Goal: Ask a question

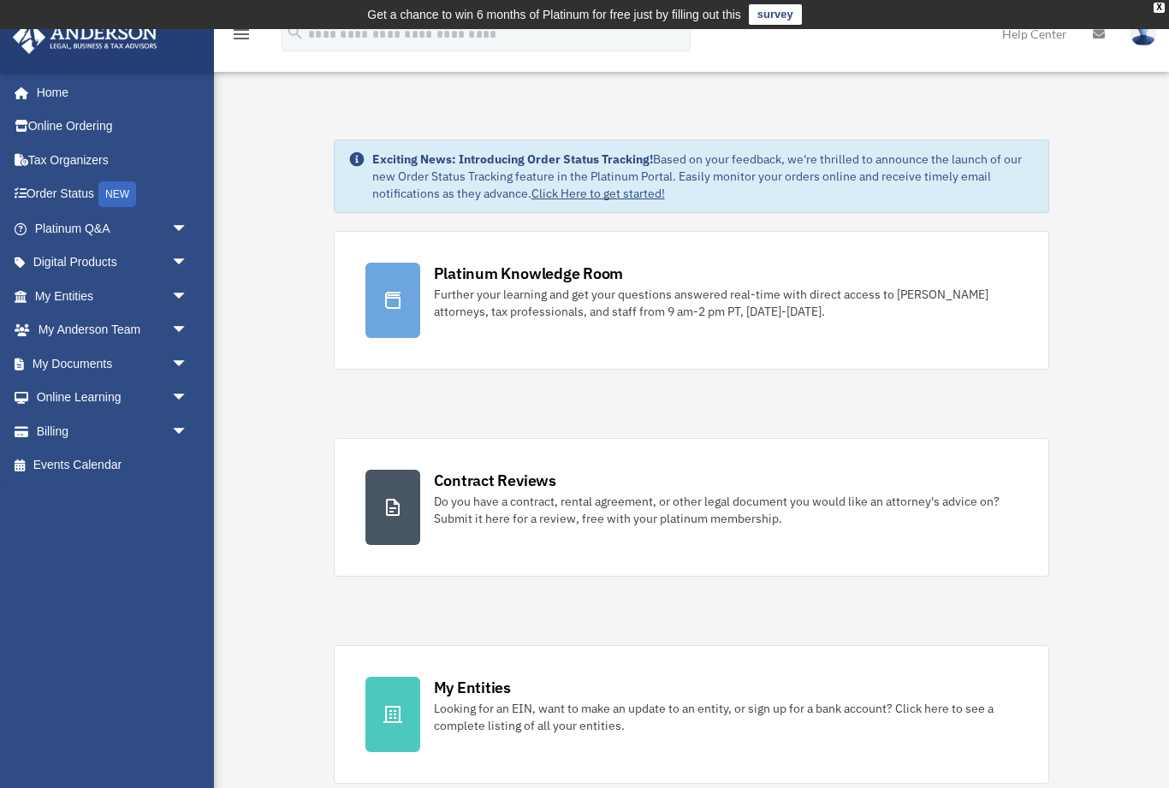
click at [172, 226] on span "arrow_drop_down" at bounding box center [188, 228] width 34 height 35
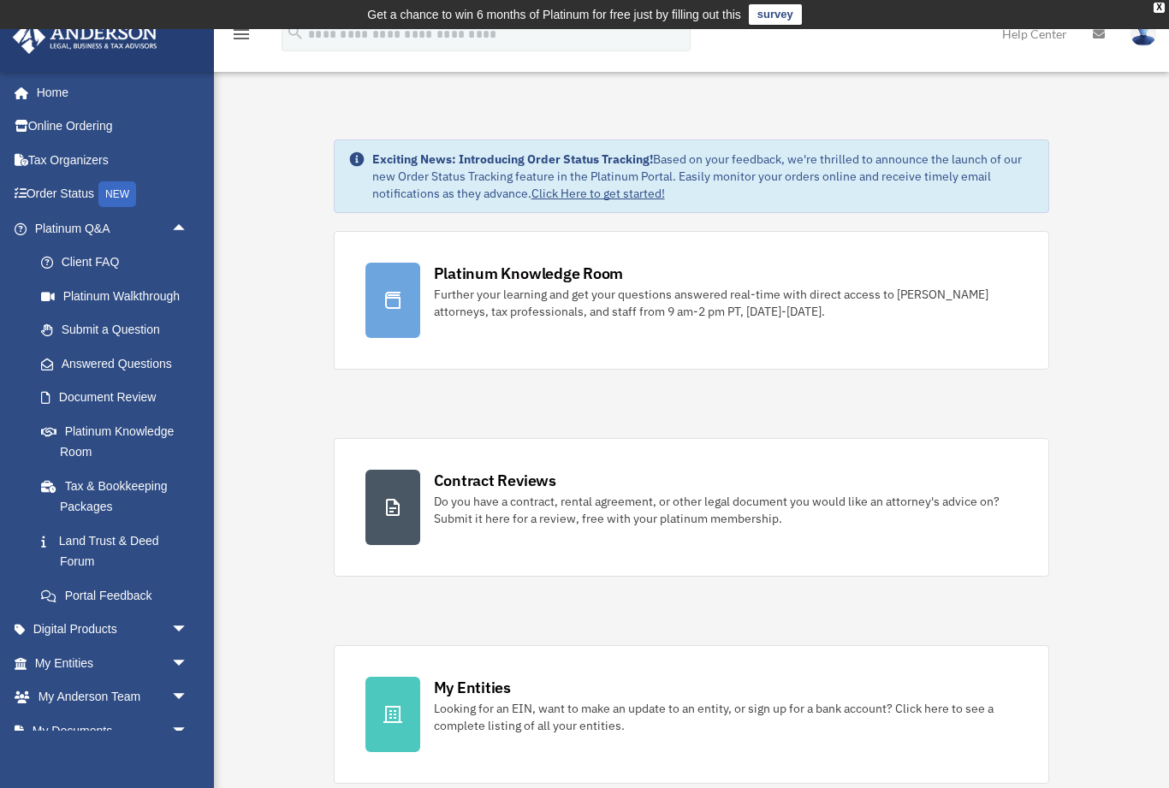
click at [120, 333] on link "Submit a Question" at bounding box center [119, 330] width 190 height 34
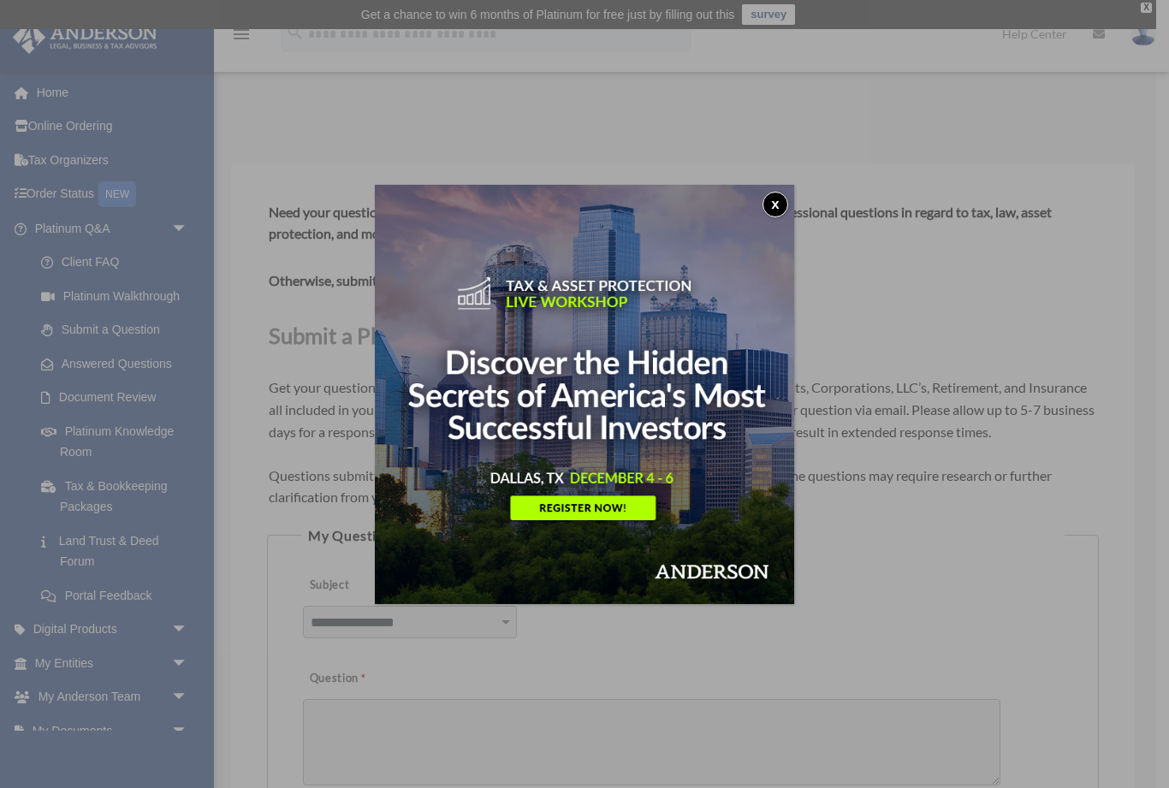
click at [778, 212] on button "x" at bounding box center [776, 205] width 26 height 26
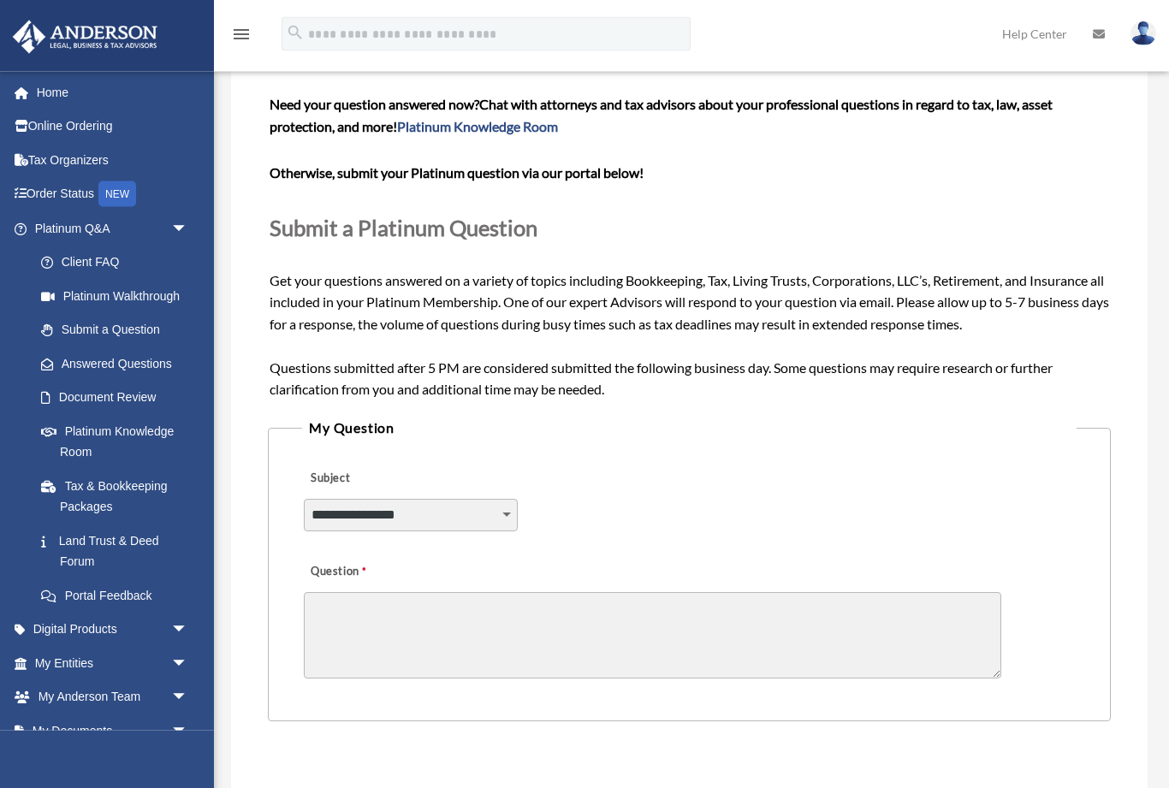
scroll to position [116, 0]
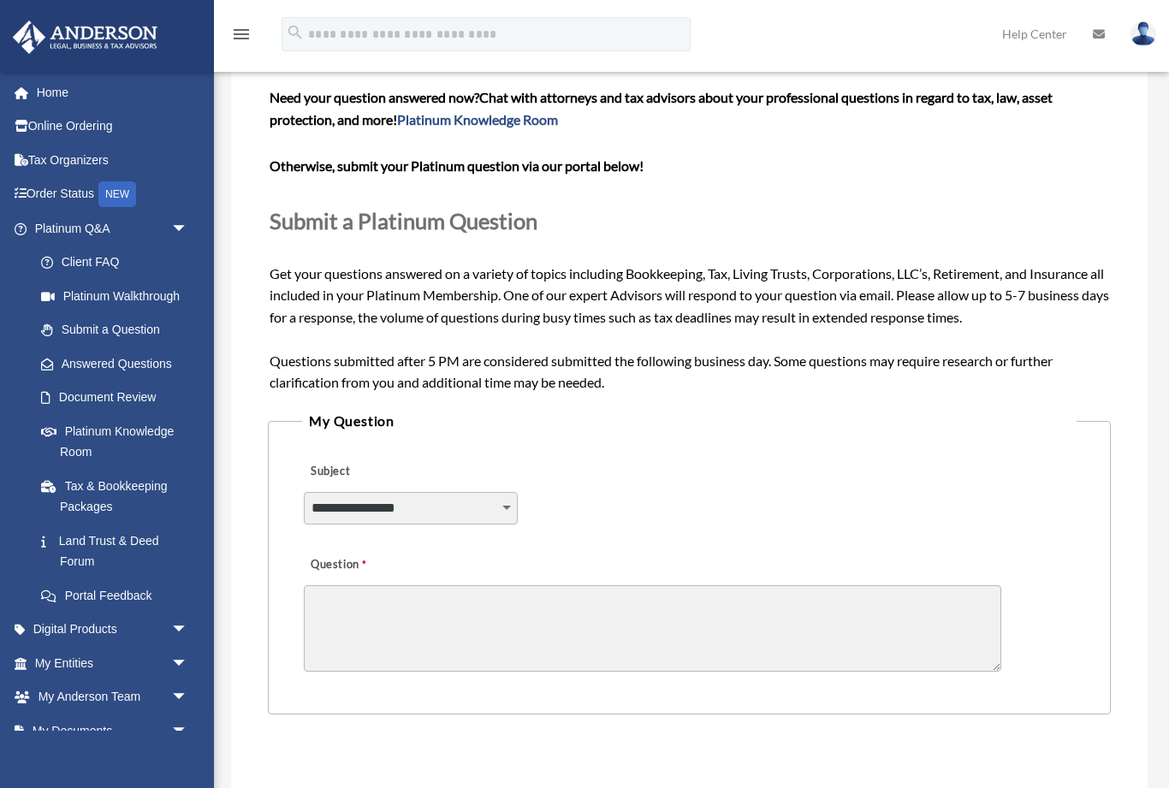
click at [508, 494] on select "**********" at bounding box center [411, 508] width 214 height 33
select select "******"
click at [496, 512] on select "**********" at bounding box center [411, 508] width 214 height 33
click at [324, 603] on textarea "Question" at bounding box center [653, 628] width 698 height 86
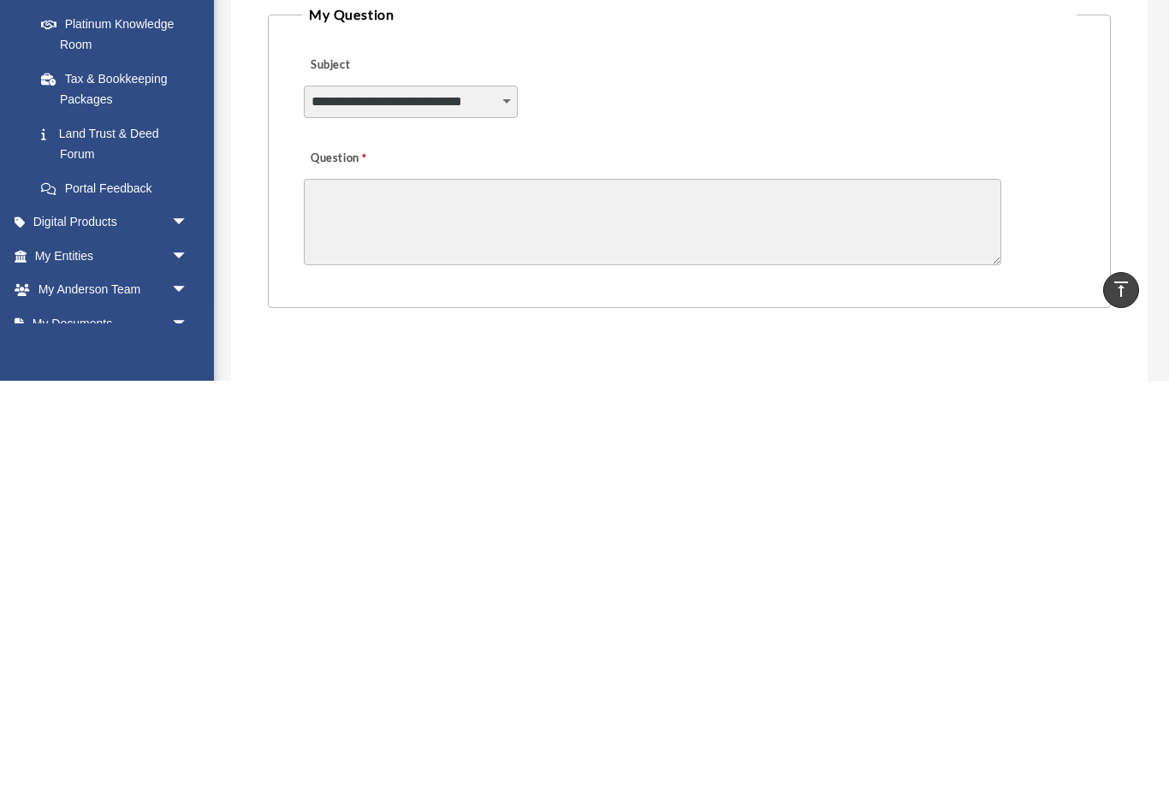
scroll to position [166, 0]
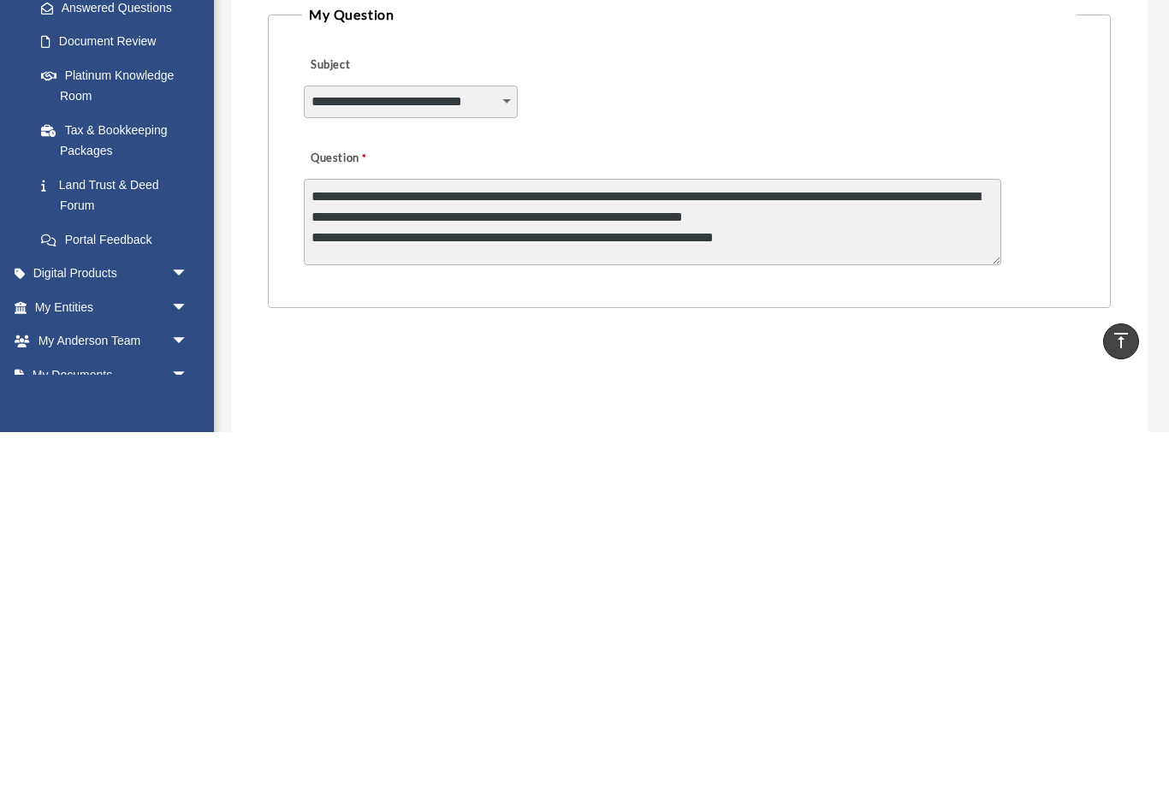
click at [728, 535] on textarea "**********" at bounding box center [653, 578] width 698 height 86
click at [779, 535] on textarea "**********" at bounding box center [653, 578] width 698 height 86
click at [845, 535] on textarea "**********" at bounding box center [653, 578] width 698 height 86
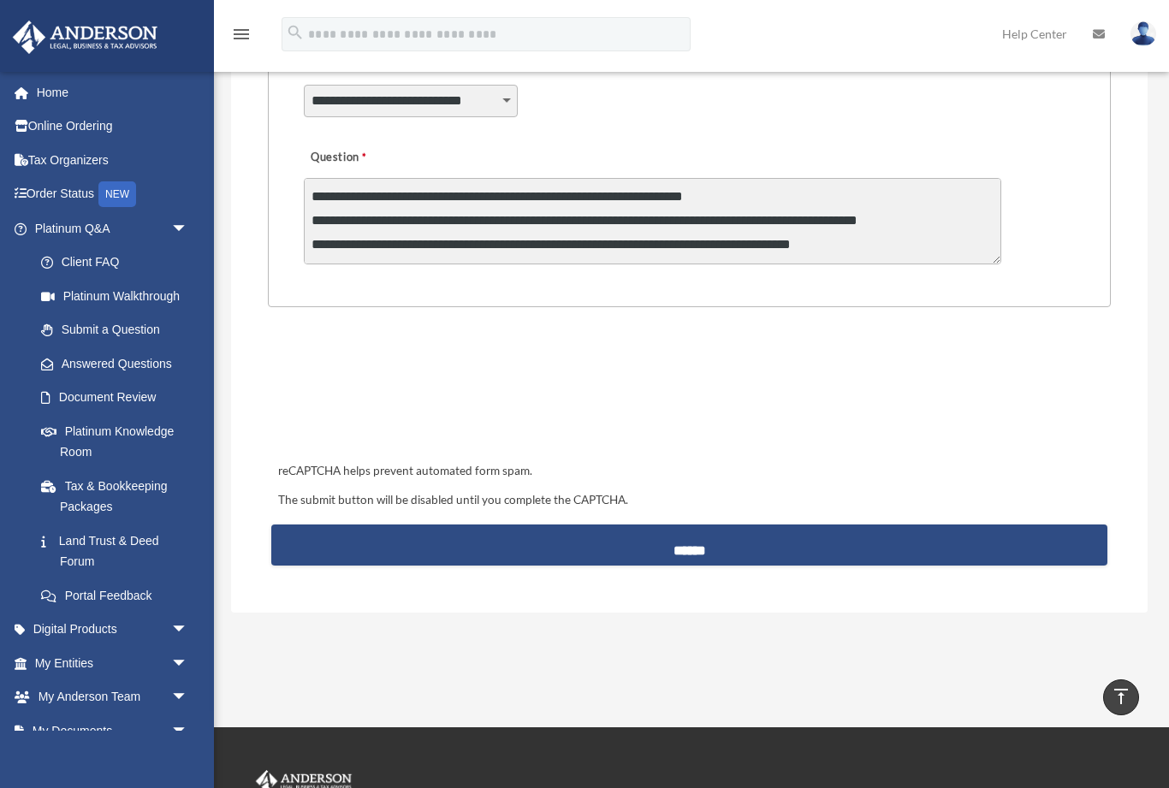
scroll to position [25, 0]
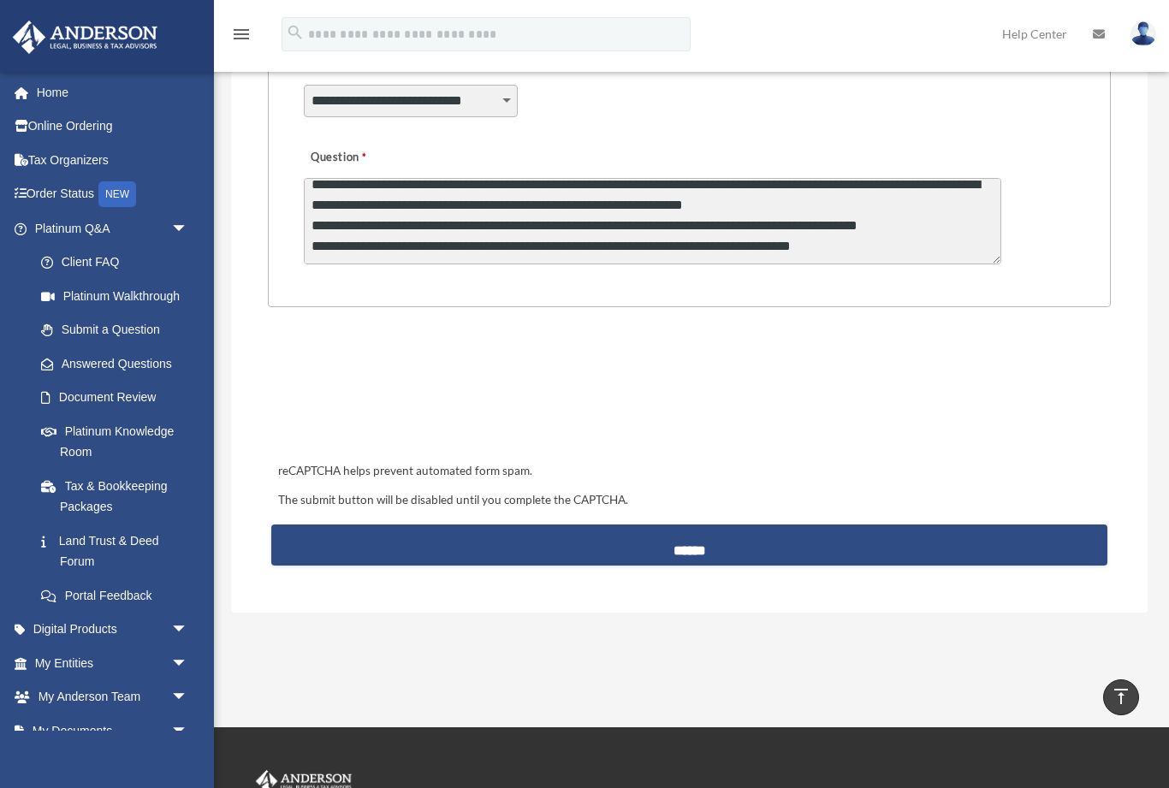
click at [888, 226] on textarea "**********" at bounding box center [653, 221] width 698 height 86
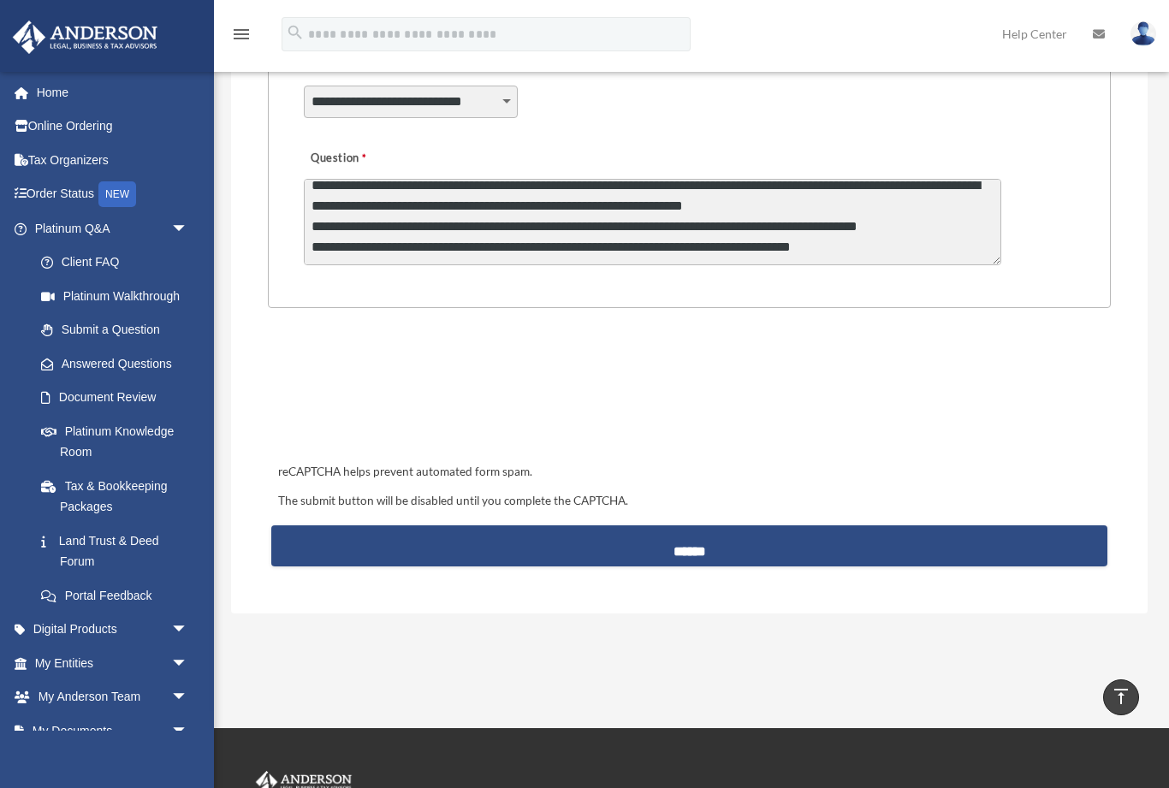
click at [860, 240] on textarea "**********" at bounding box center [653, 222] width 698 height 86
type textarea "**********"
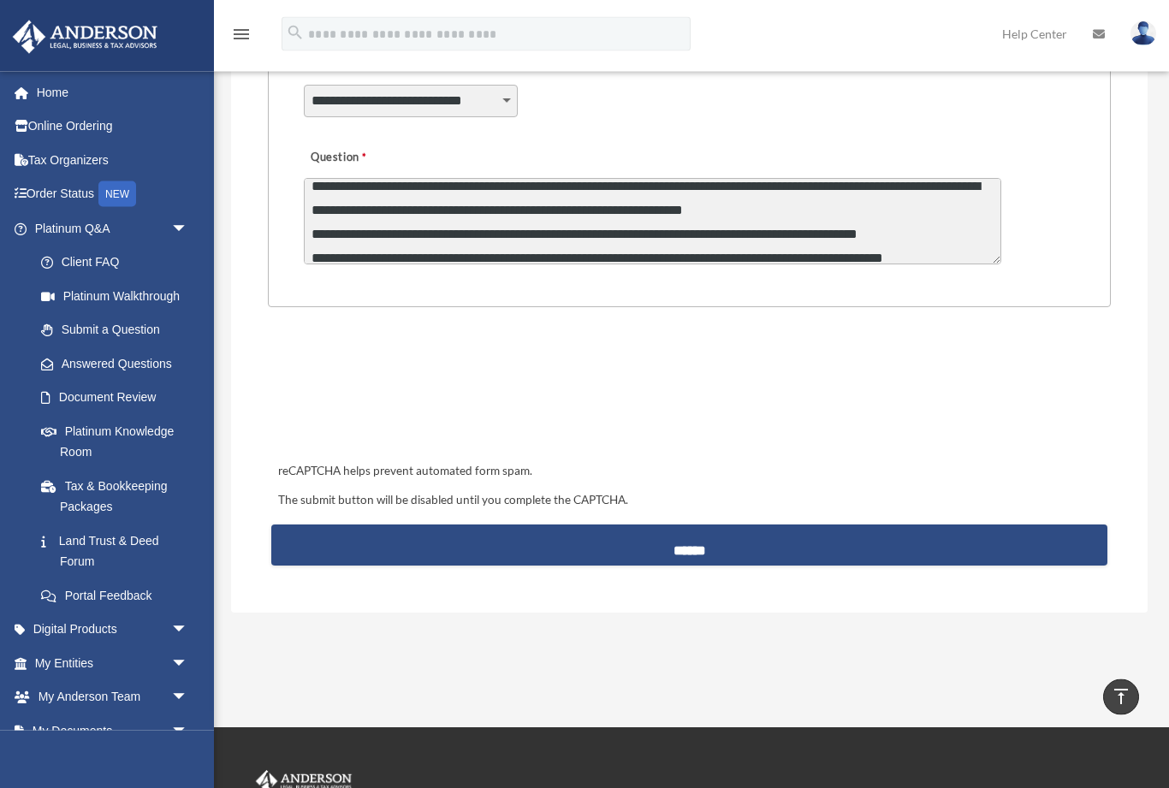
scroll to position [523, 0]
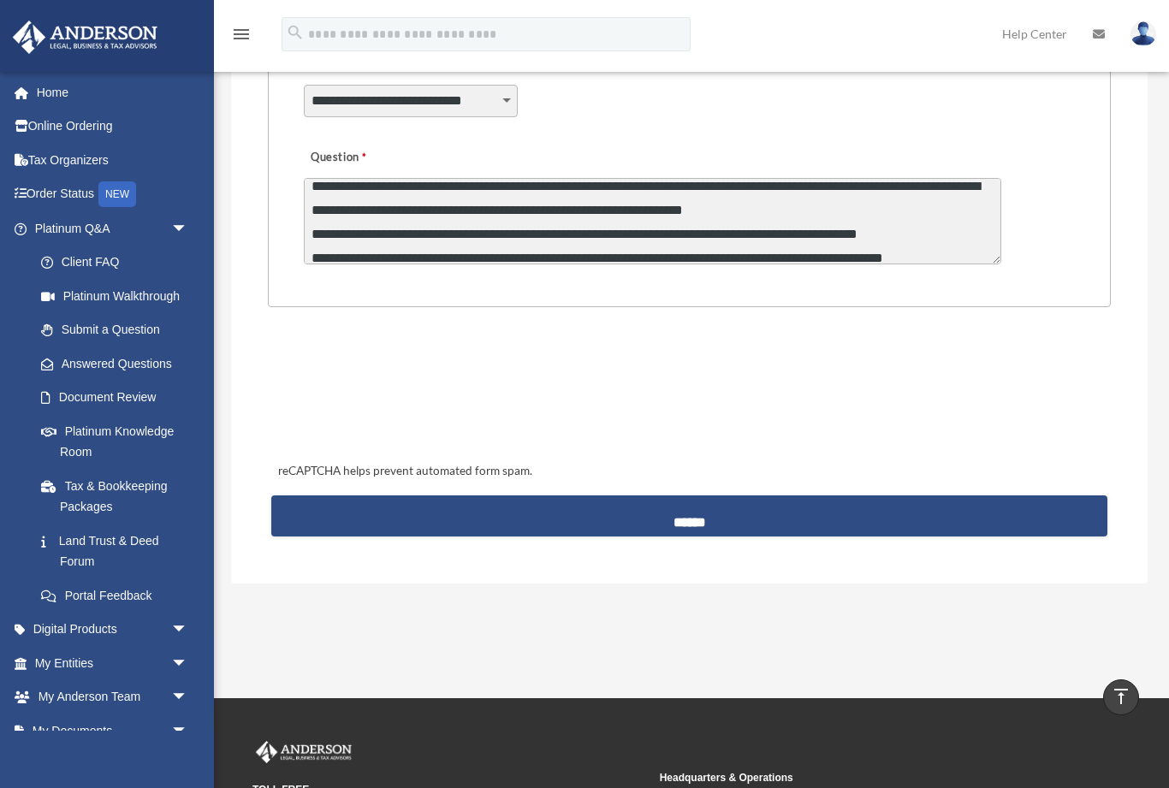
click at [691, 515] on input "******" at bounding box center [689, 516] width 836 height 41
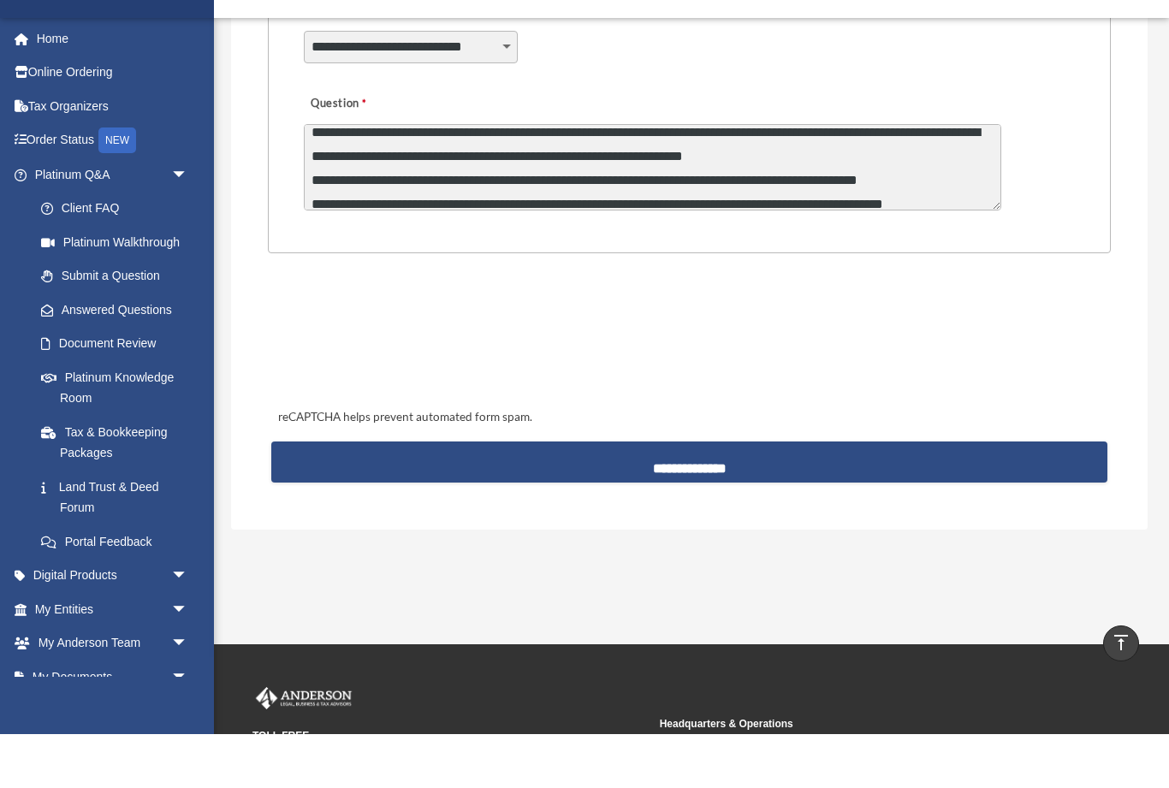
scroll to position [578, 0]
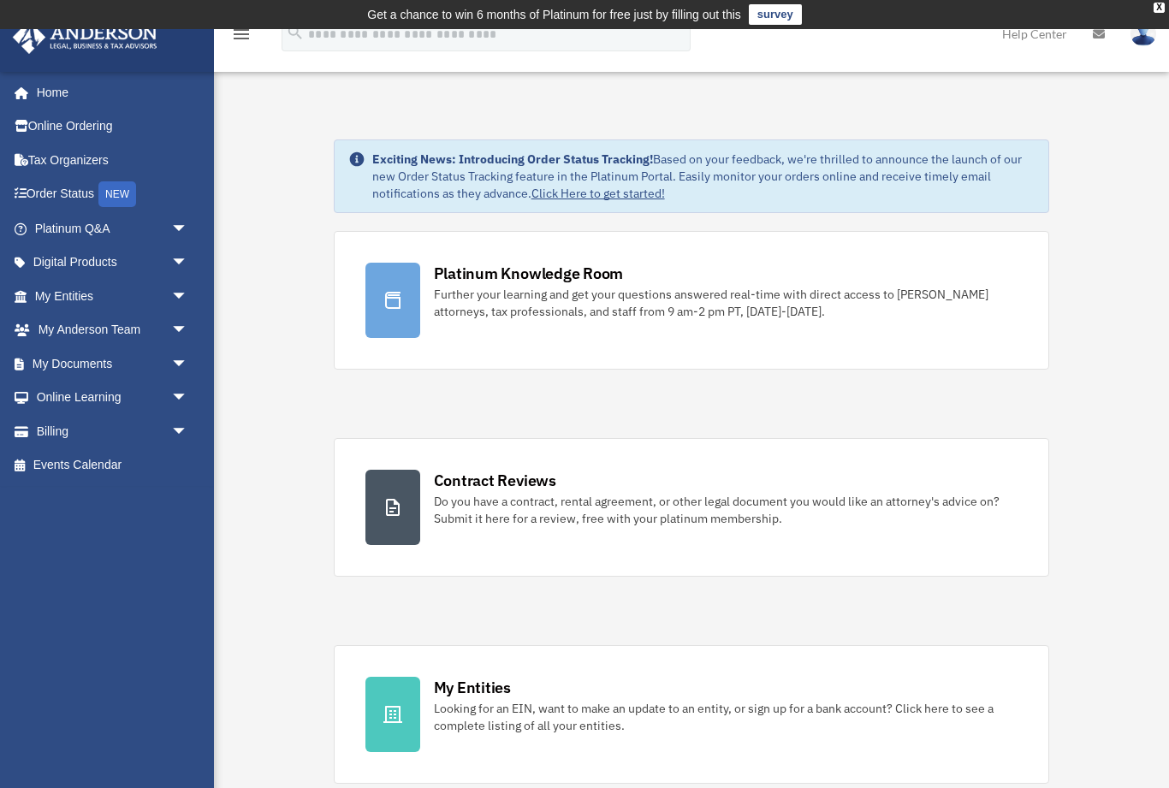
click at [93, 229] on link "Platinum Q&A arrow_drop_down" at bounding box center [113, 228] width 202 height 34
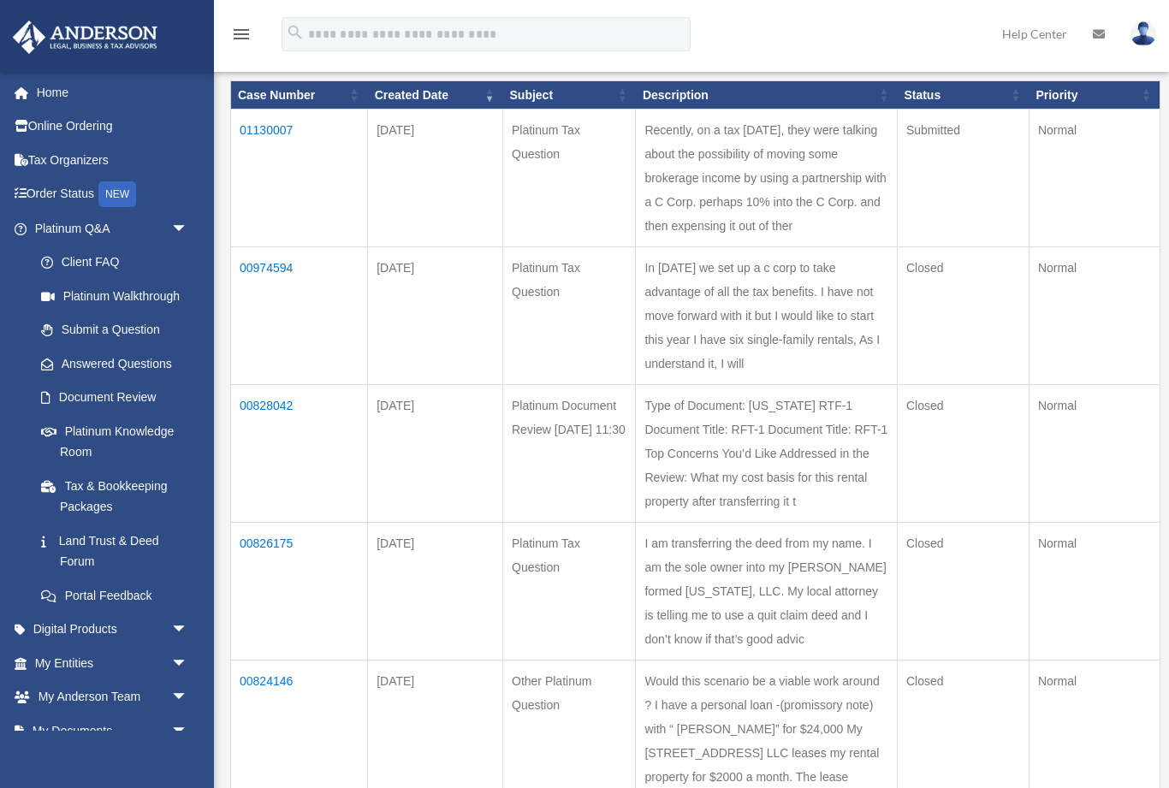
scroll to position [181, 0]
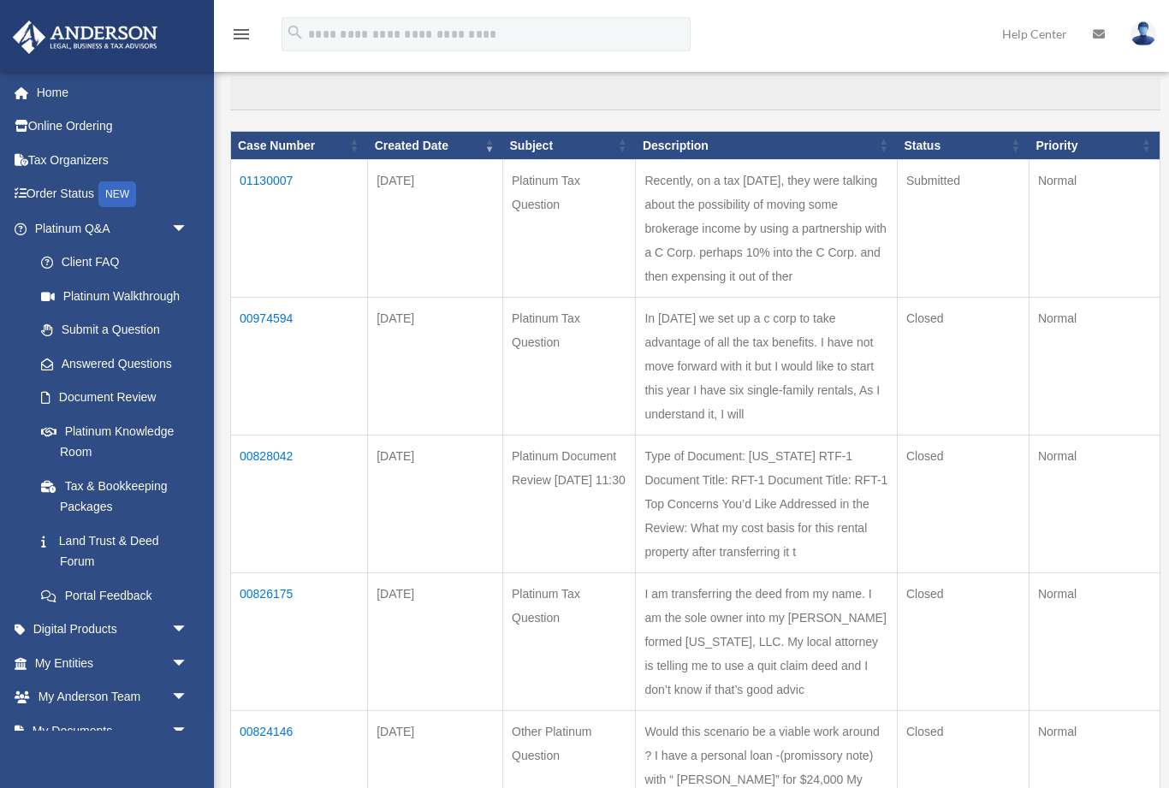
click at [118, 359] on link "Answered Questions" at bounding box center [110, 364] width 173 height 34
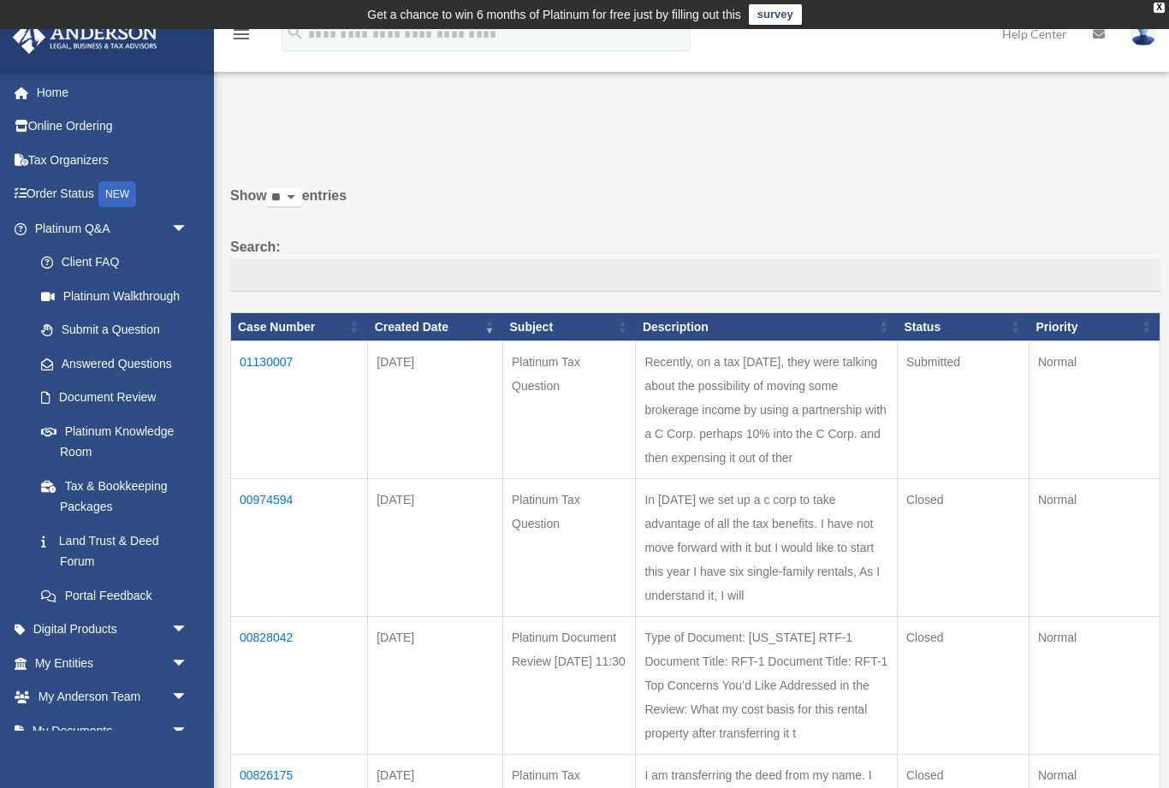
click at [270, 371] on td "01130007" at bounding box center [299, 411] width 137 height 138
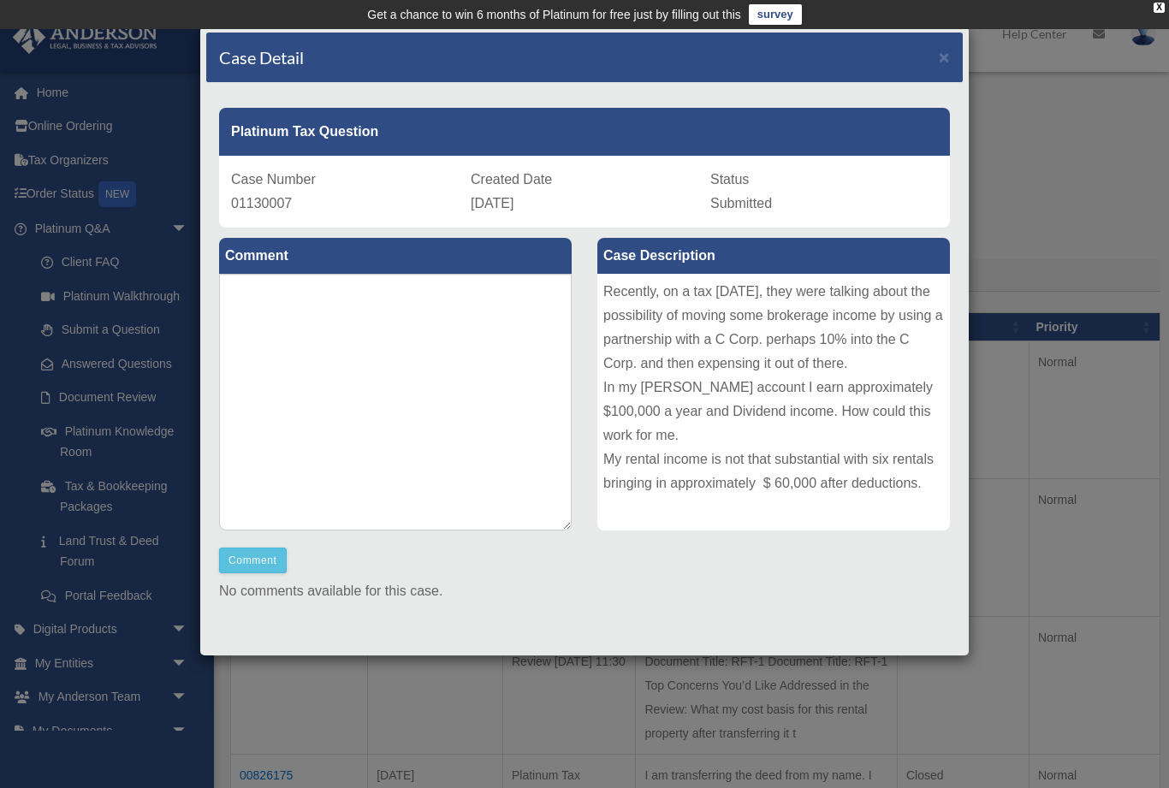
click at [0, 33] on div "Case Detail × Platinum Tax Question Case Number 01130007 Created Date October 1…" at bounding box center [584, 394] width 1169 height 788
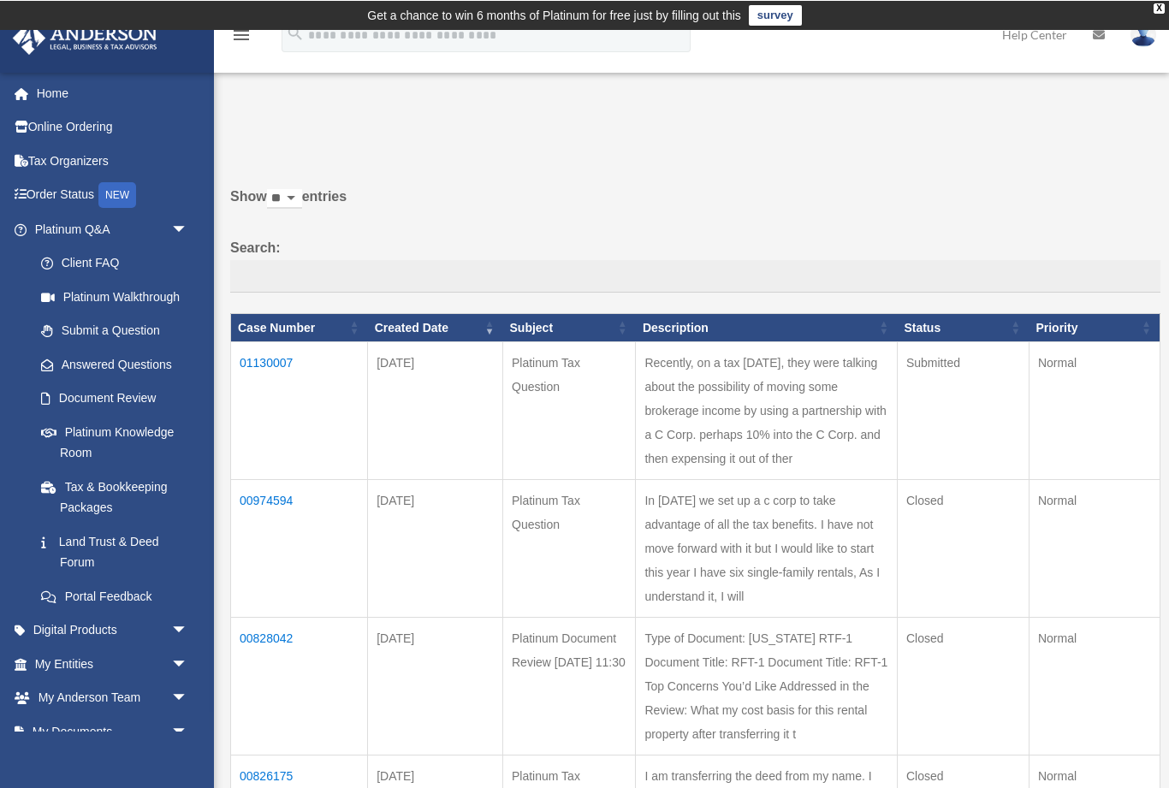
click at [265, 384] on td "01130007" at bounding box center [299, 411] width 137 height 138
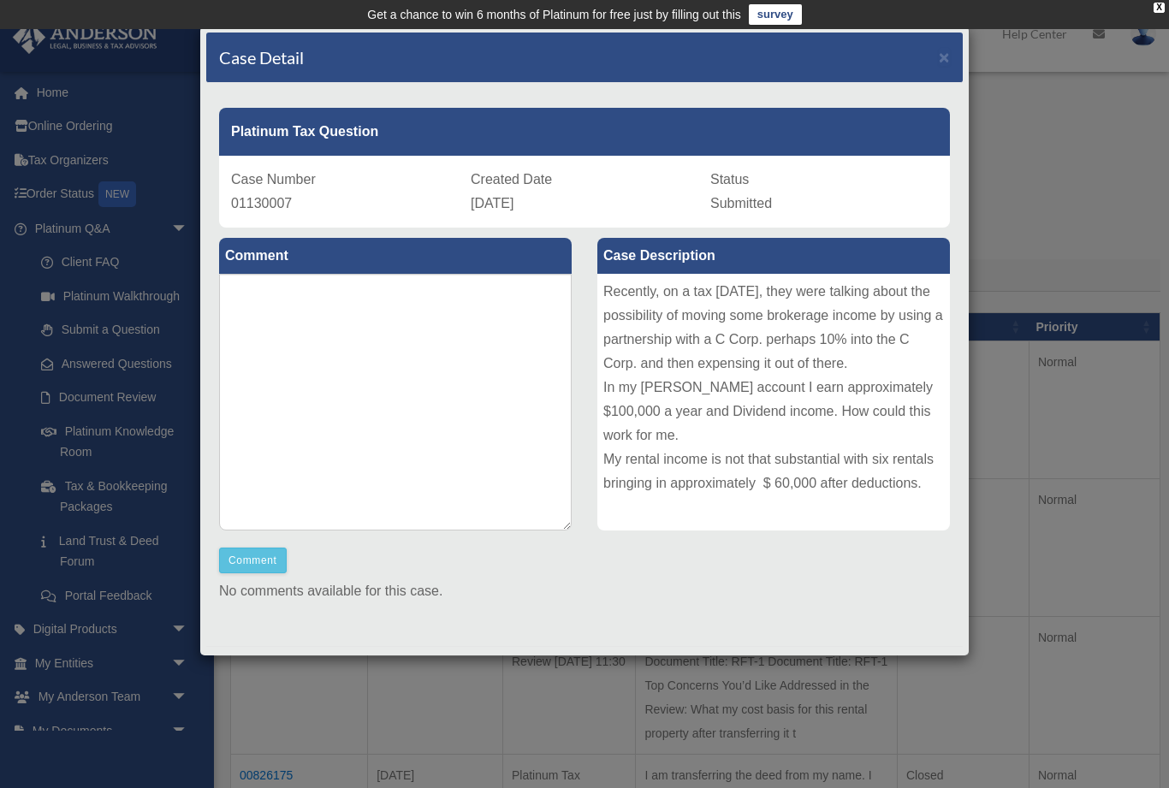
click at [718, 386] on div "Recently, on a tax Tuesday, they were talking about the possibility of moving s…" at bounding box center [773, 402] width 353 height 257
click at [254, 562] on button "Comment" at bounding box center [253, 561] width 68 height 26
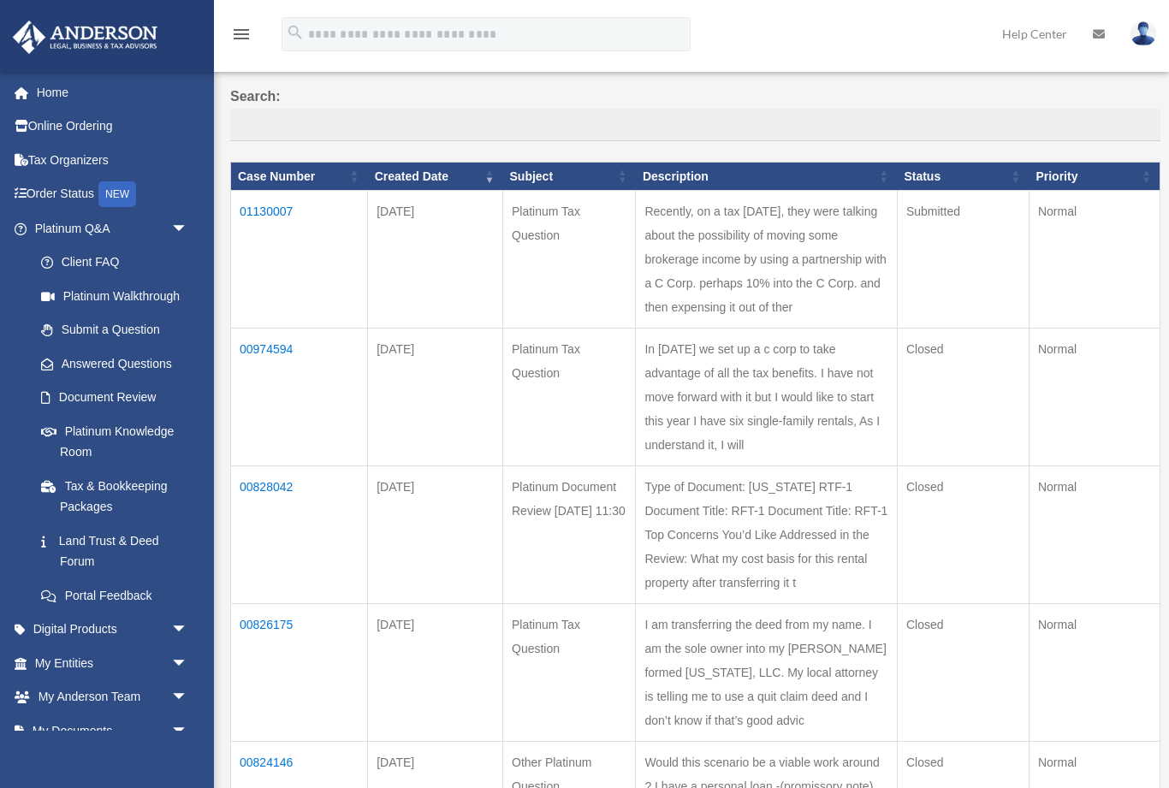
scroll to position [150, 0]
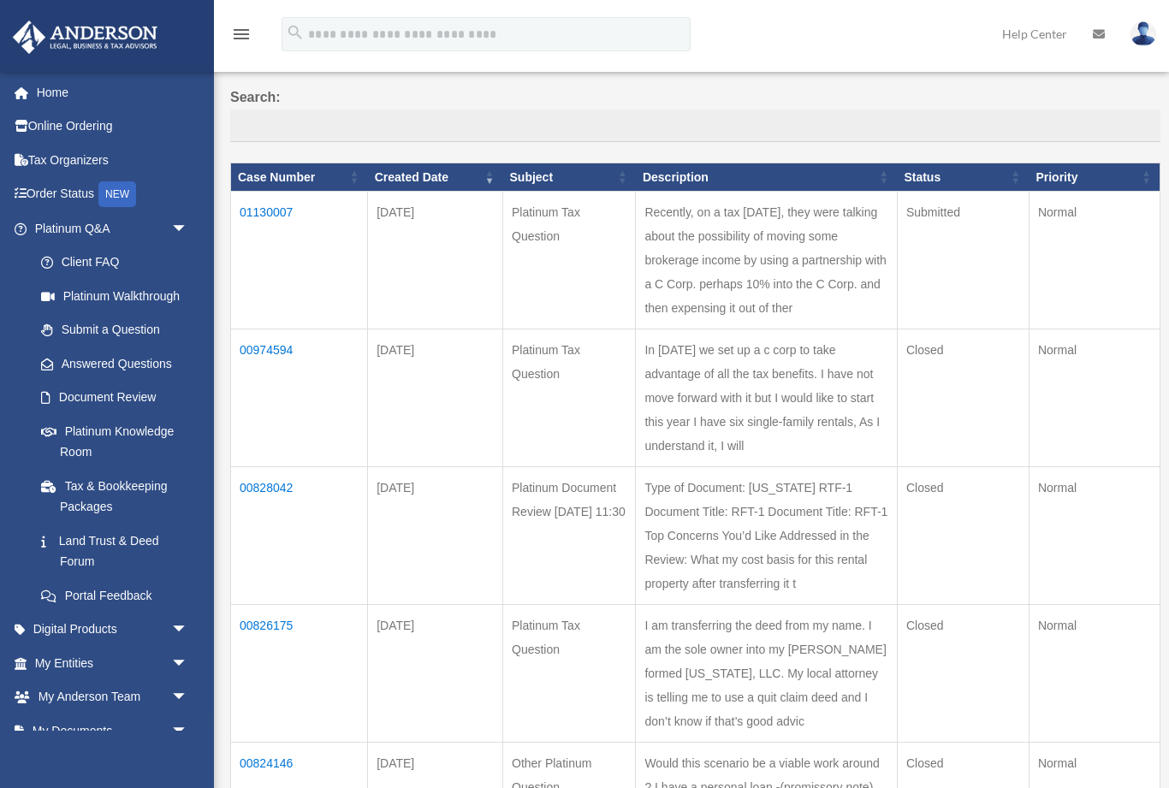
click at [263, 235] on td "01130007" at bounding box center [299, 261] width 137 height 138
click at [270, 223] on td "01130007" at bounding box center [299, 261] width 137 height 138
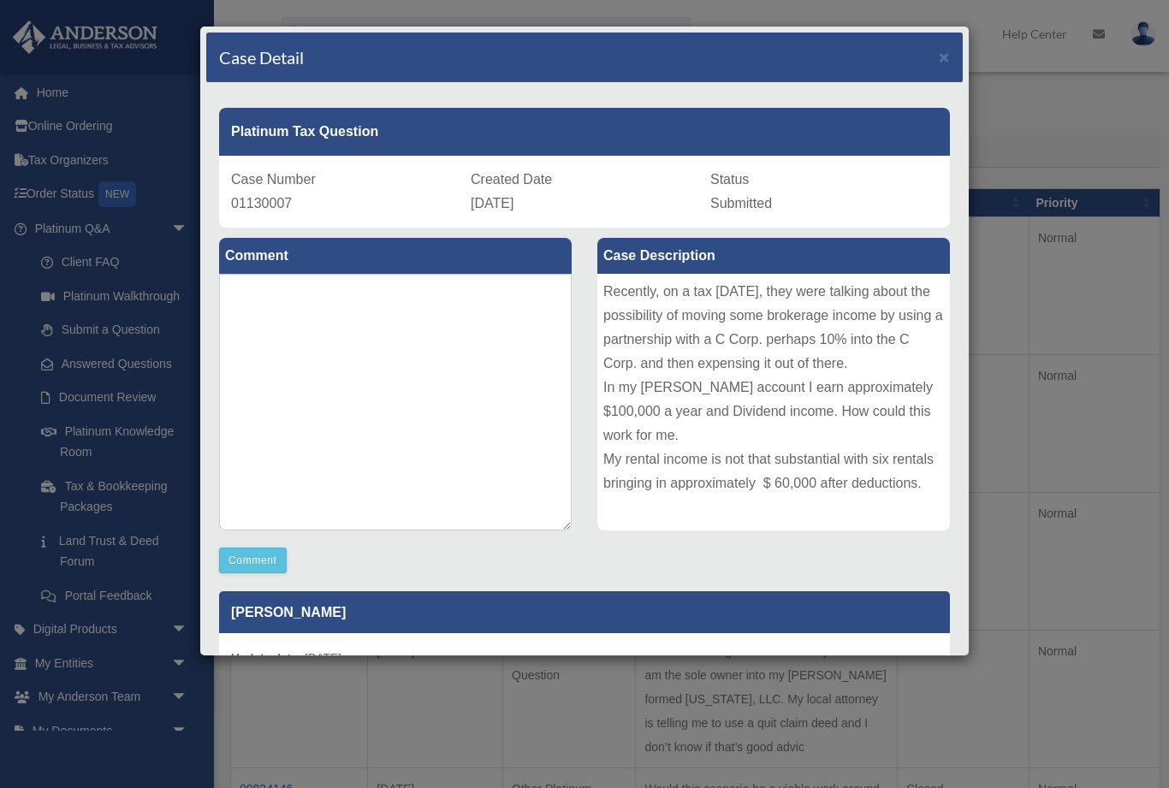
scroll to position [0, 0]
click at [57, 667] on div "Case Detail × Platinum Tax Question Case Number 01130007 Created Date October 1…" at bounding box center [584, 394] width 1169 height 788
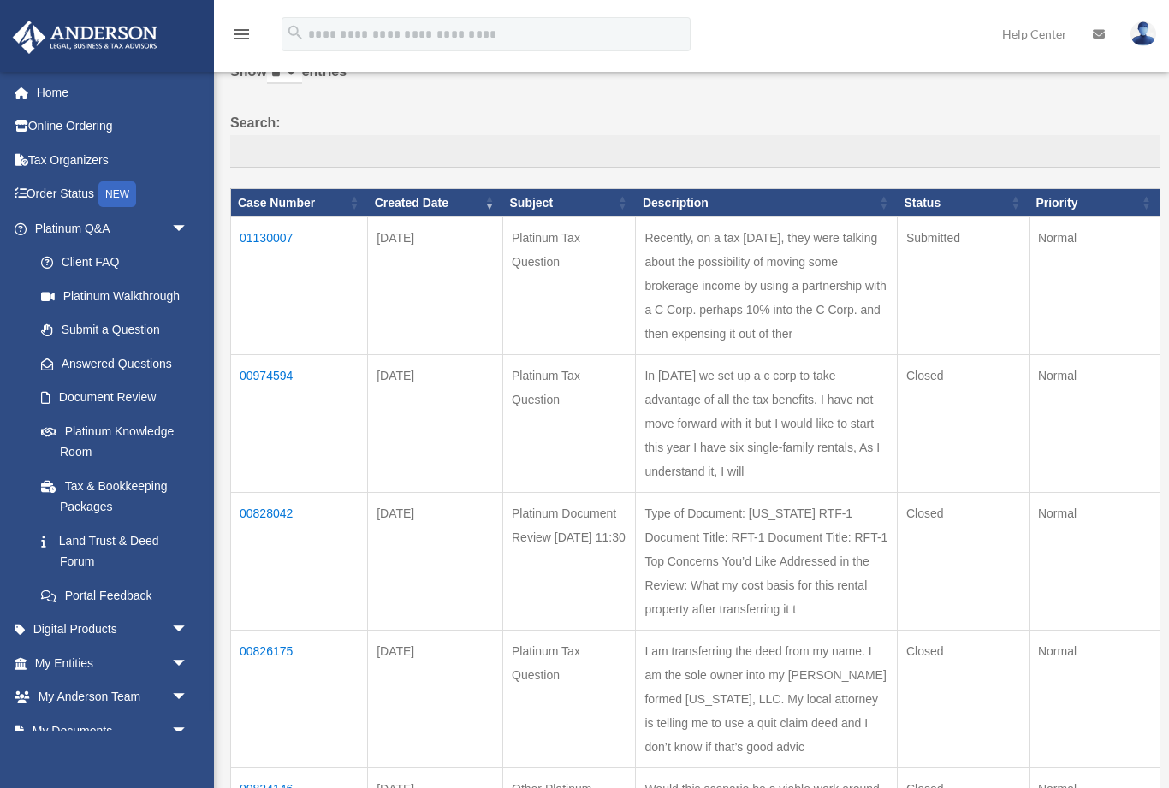
click at [171, 661] on span "arrow_drop_down" at bounding box center [188, 663] width 34 height 35
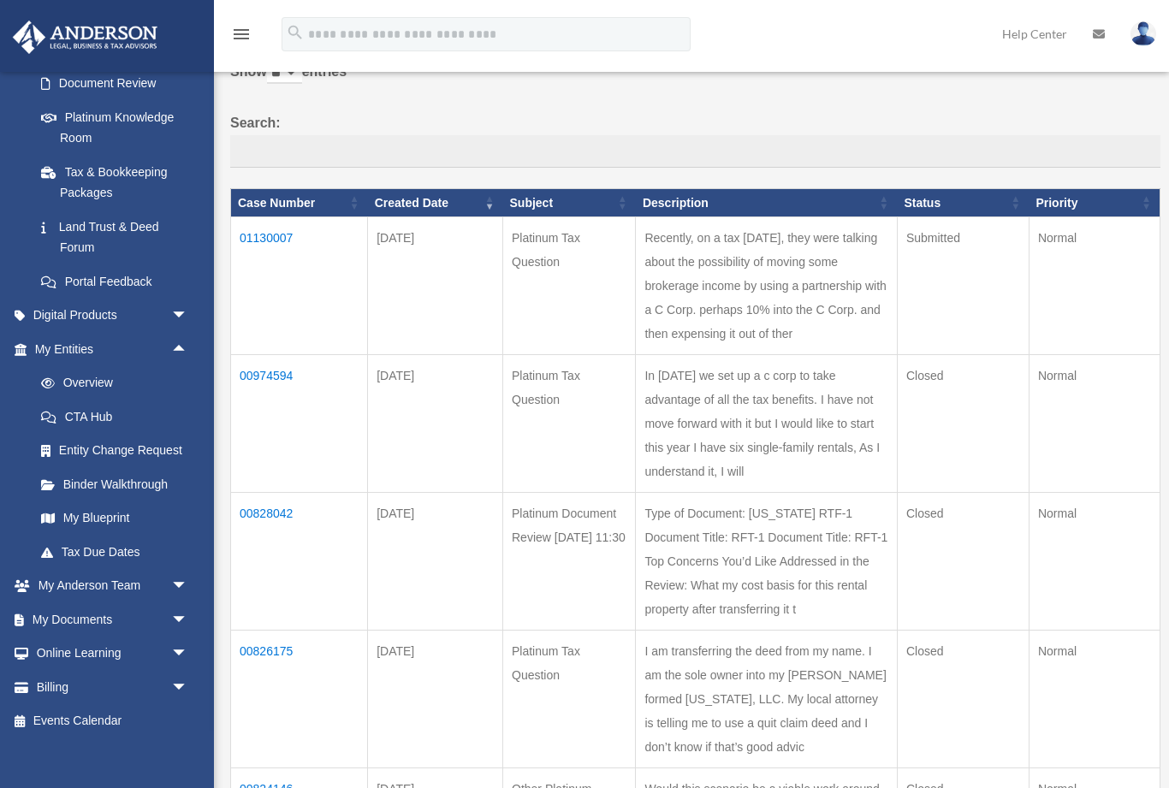
scroll to position [312, 0]
click at [171, 610] on span "arrow_drop_down" at bounding box center [188, 621] width 34 height 35
click at [77, 651] on link "Box" at bounding box center [119, 656] width 190 height 34
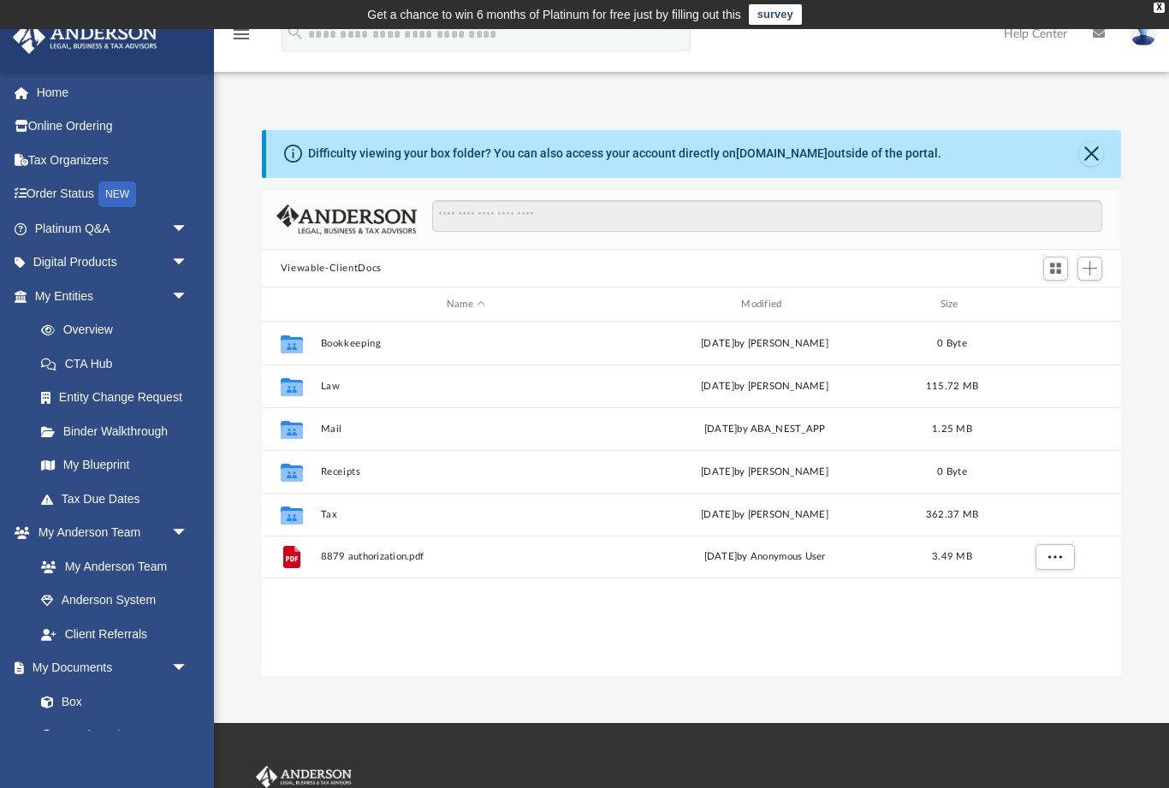
scroll to position [1, 1]
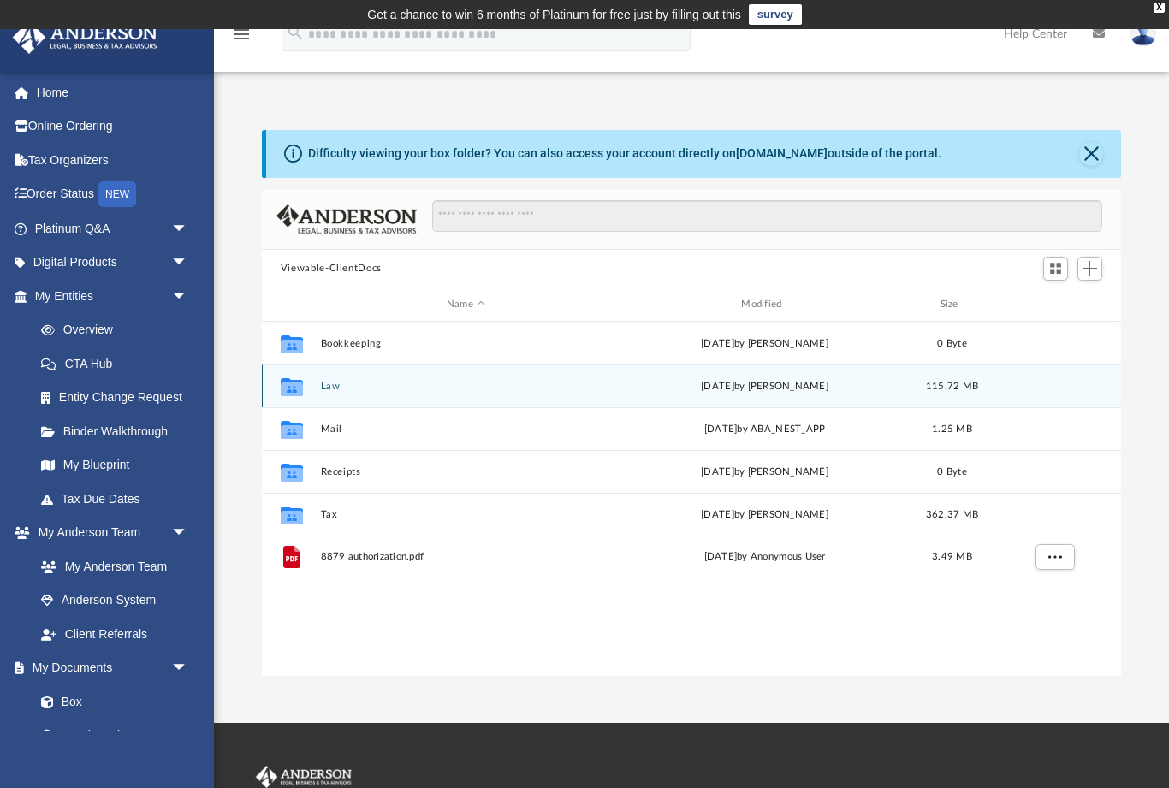
click at [313, 388] on div "Collaborated Folder" at bounding box center [291, 386] width 43 height 27
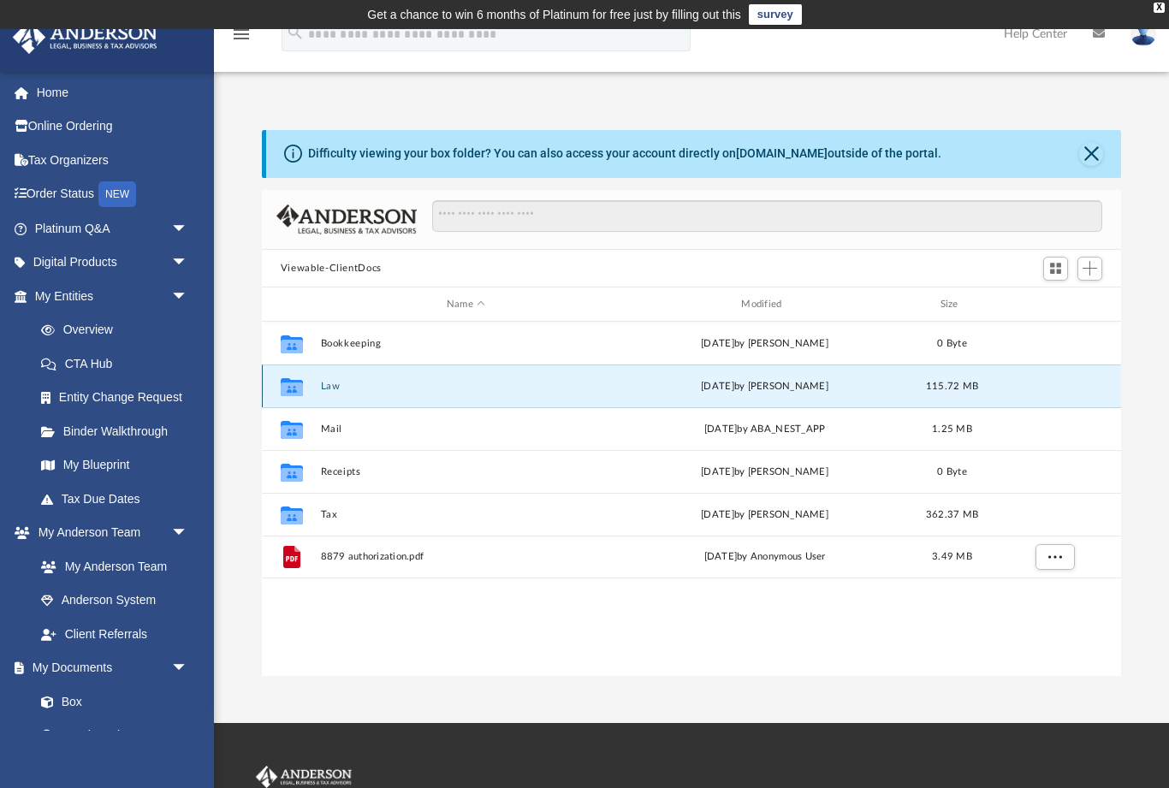
click at [307, 384] on div "Collaborated Folder" at bounding box center [291, 386] width 43 height 27
click at [339, 389] on button "Law" at bounding box center [465, 386] width 291 height 11
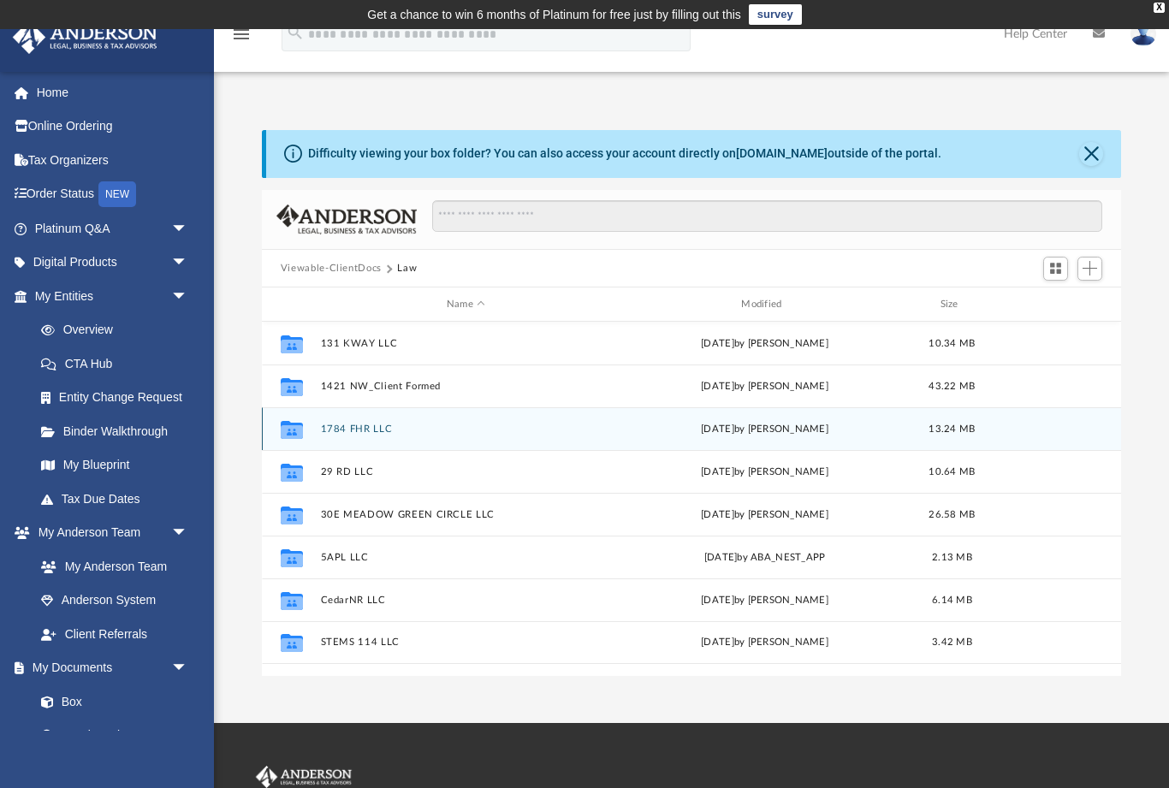
click at [419, 428] on button "1784 FHR LLC" at bounding box center [465, 429] width 291 height 11
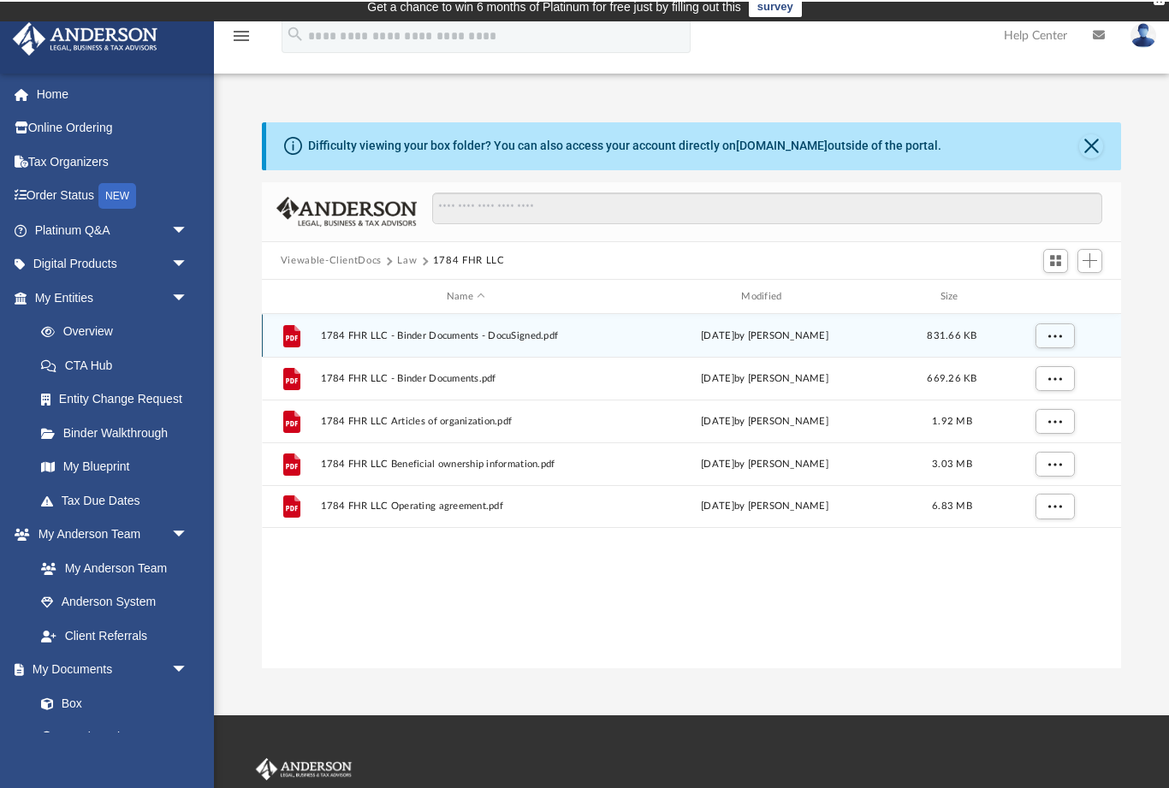
scroll to position [0, 0]
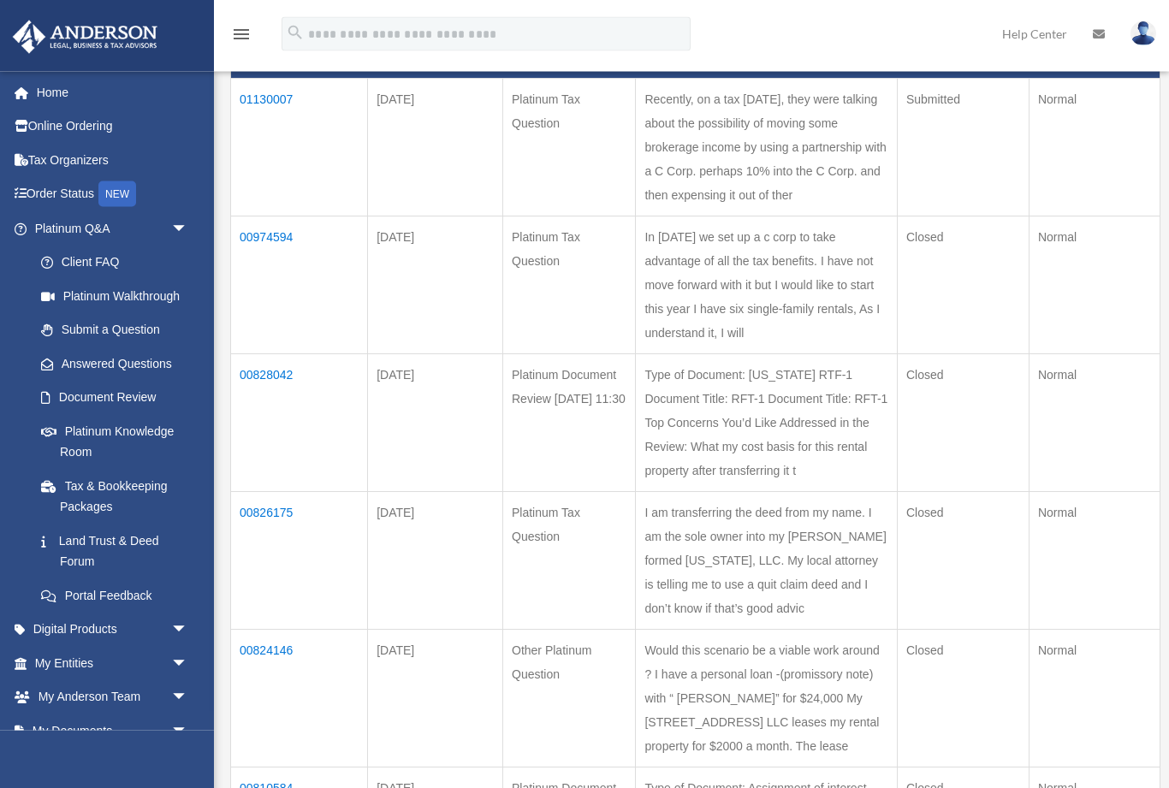
scroll to position [263, 0]
click at [181, 722] on span "arrow_drop_down" at bounding box center [188, 731] width 34 height 35
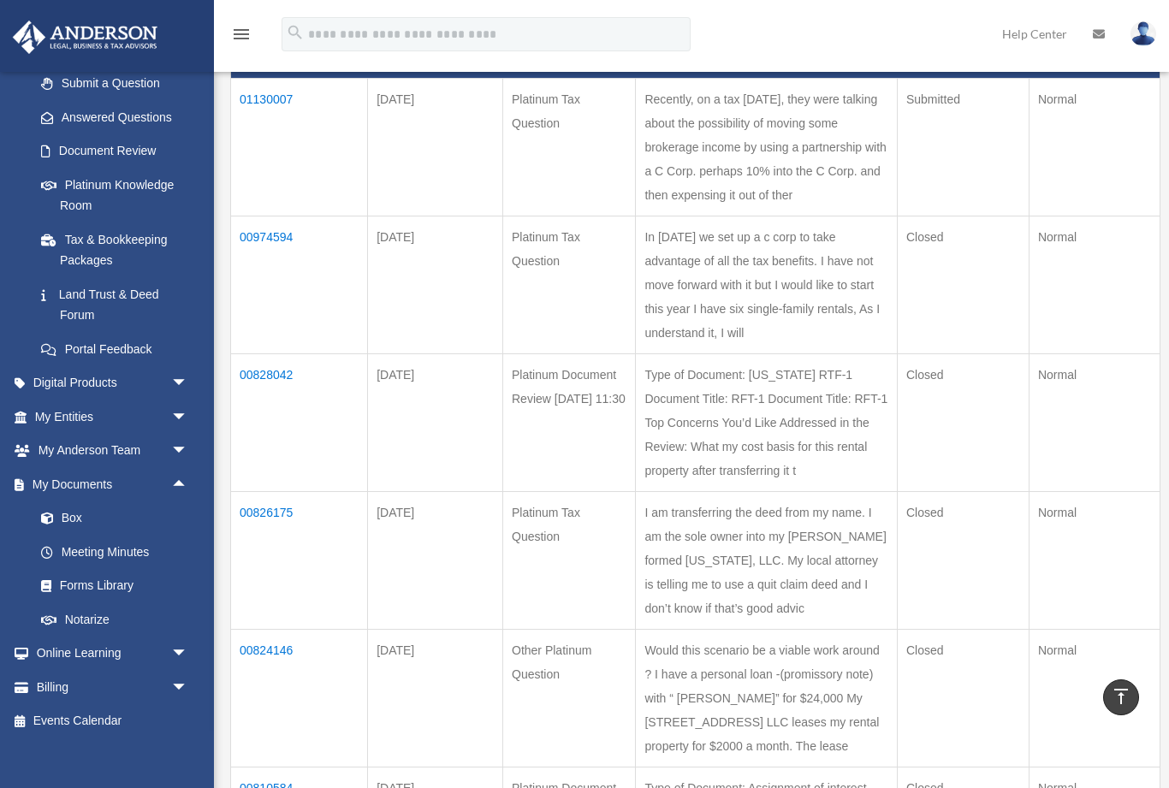
scroll to position [246, 0]
click at [72, 514] on link "Box" at bounding box center [119, 519] width 190 height 34
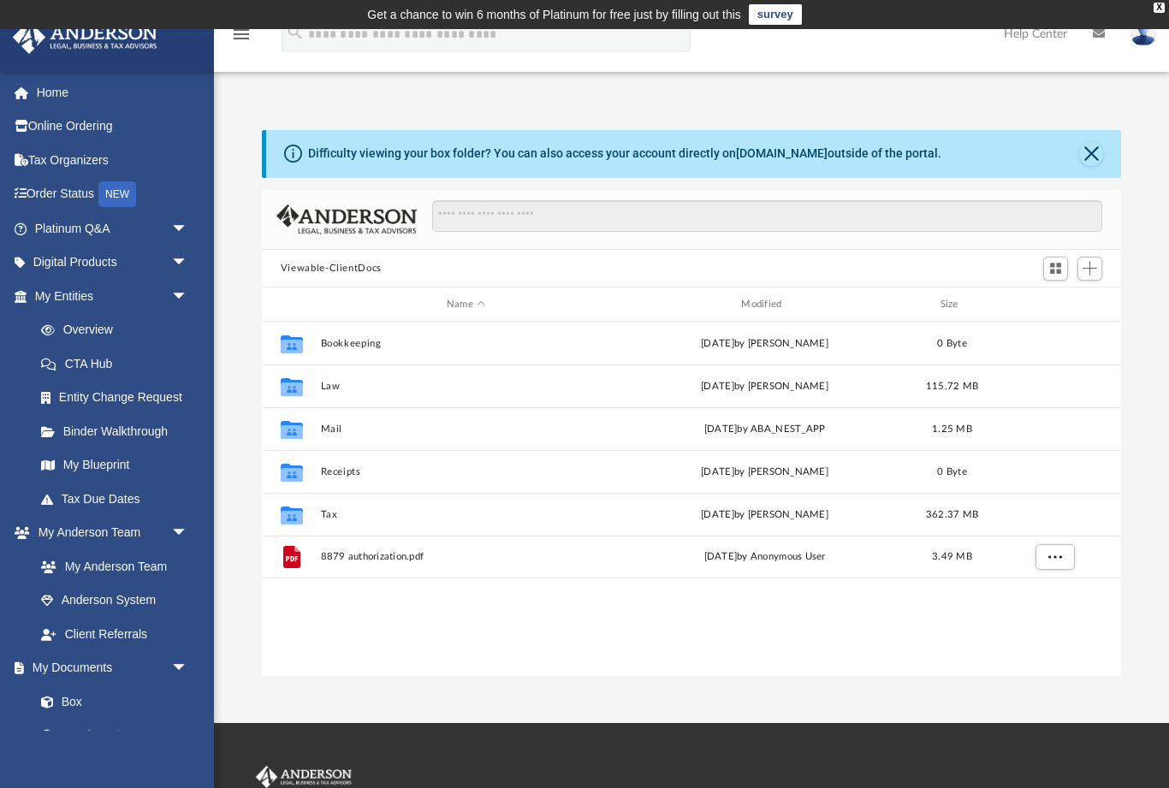
scroll to position [389, 860]
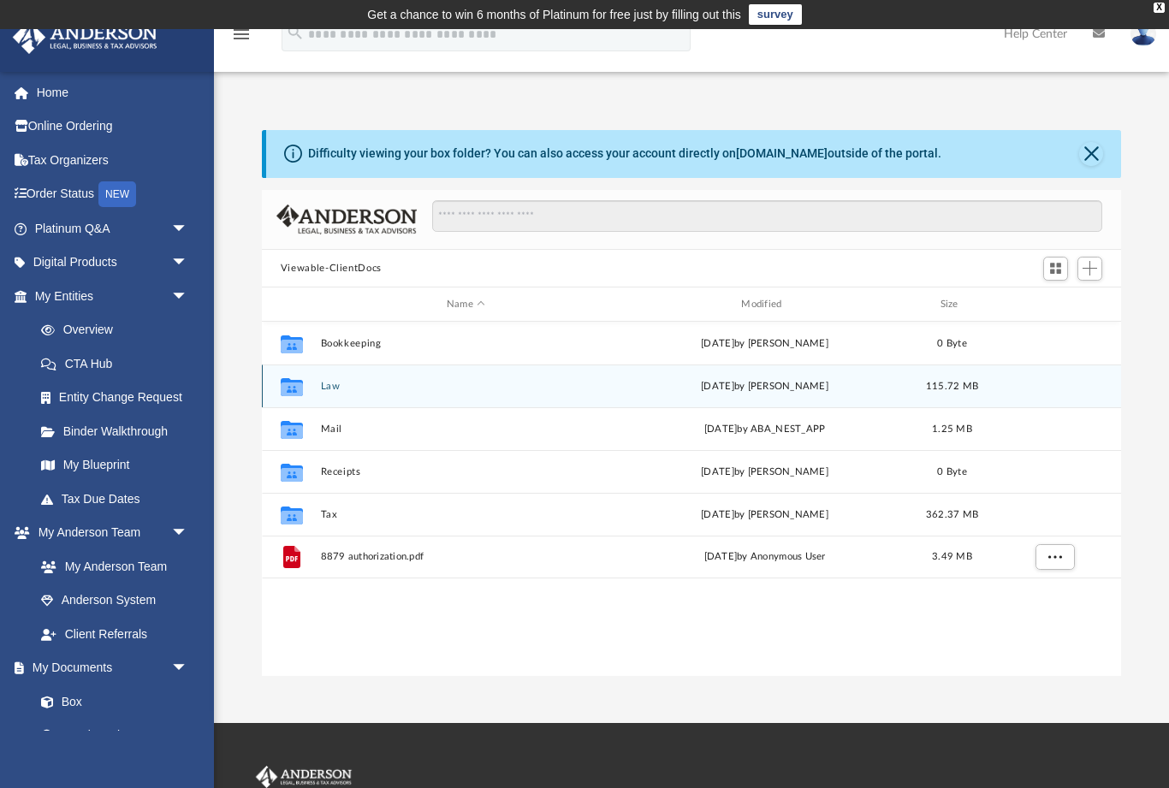
click at [328, 383] on button "Law" at bounding box center [465, 386] width 291 height 11
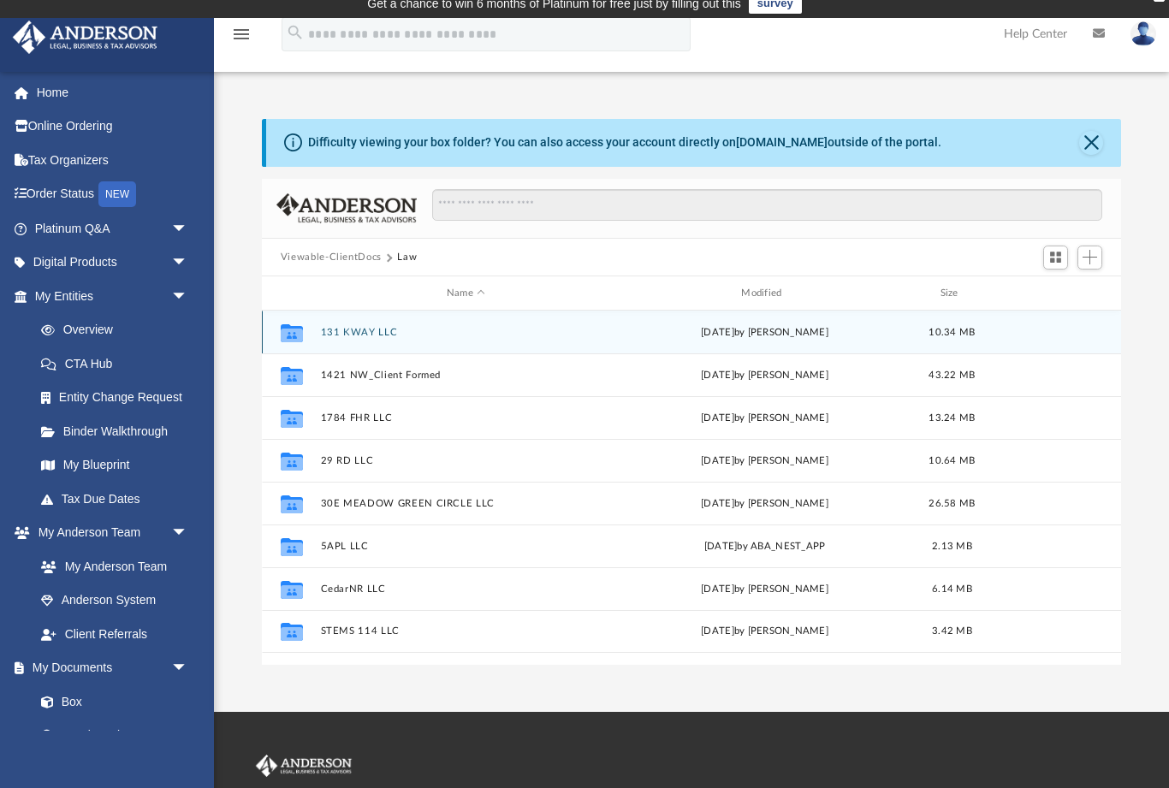
scroll to position [15, 0]
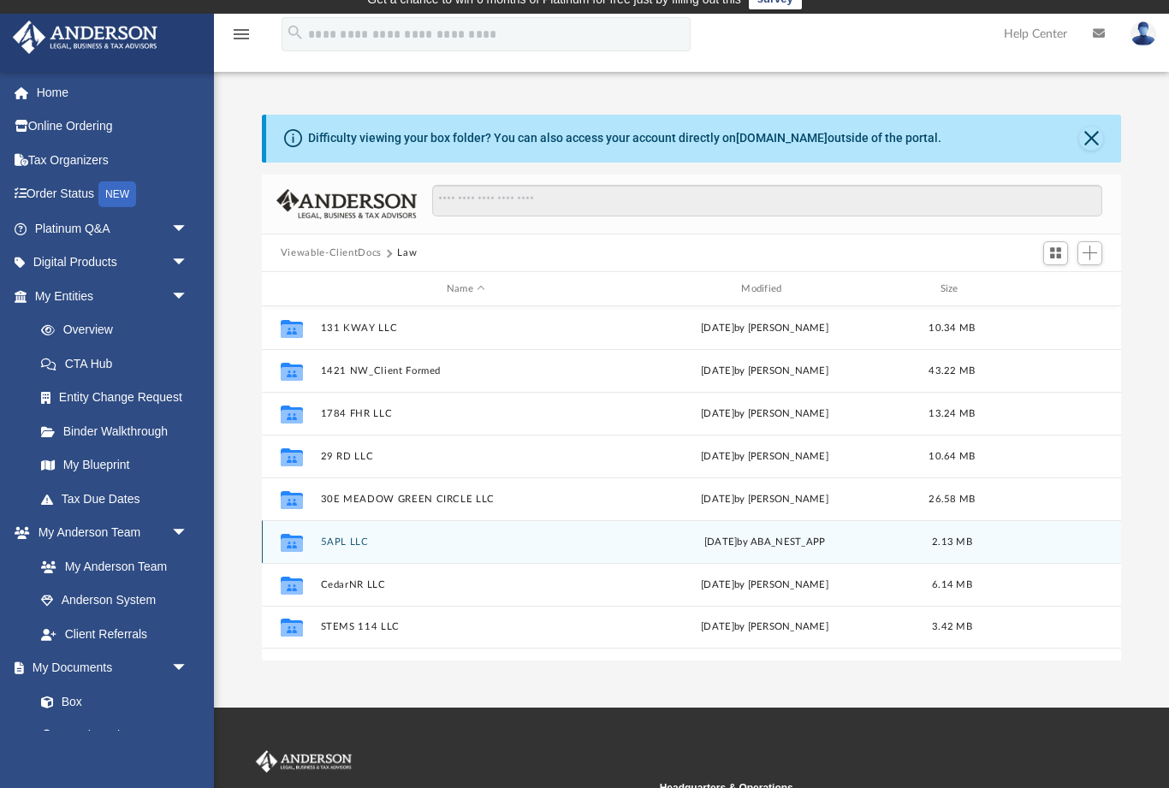
click at [338, 537] on button "5APL LLC" at bounding box center [465, 542] width 291 height 11
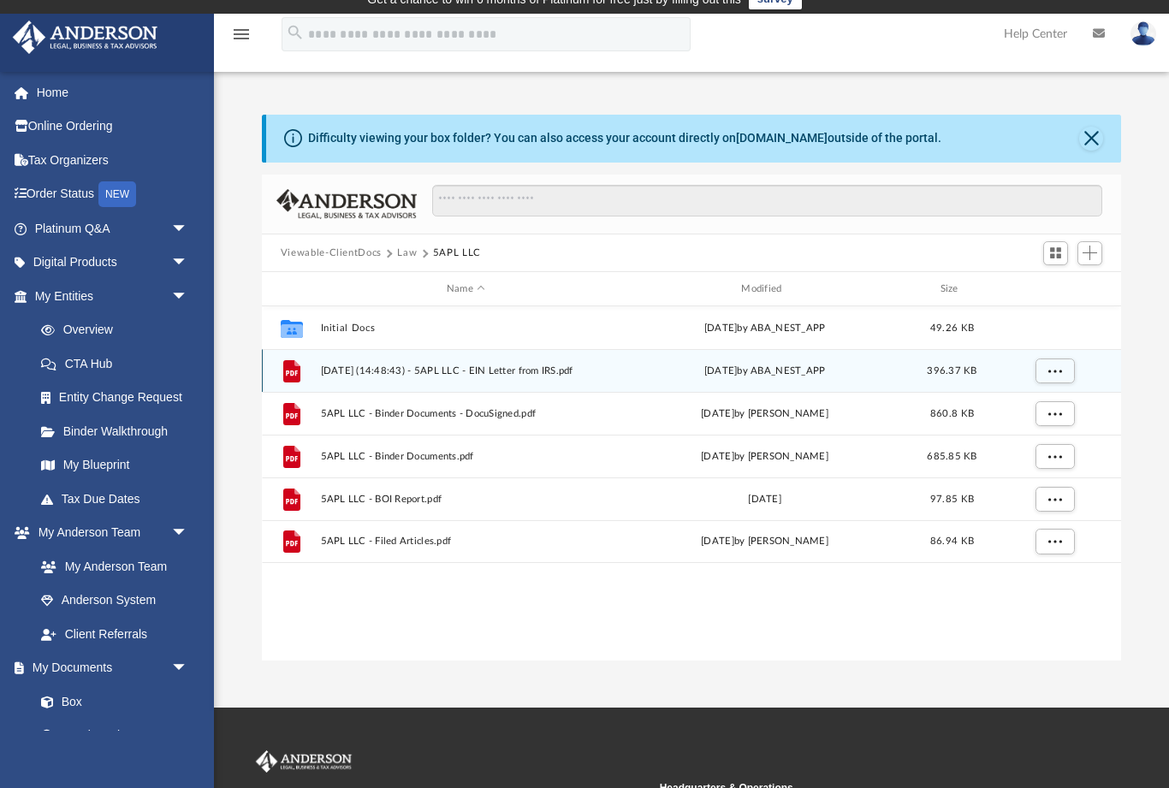
click at [1054, 369] on span "More options" at bounding box center [1055, 370] width 14 height 9
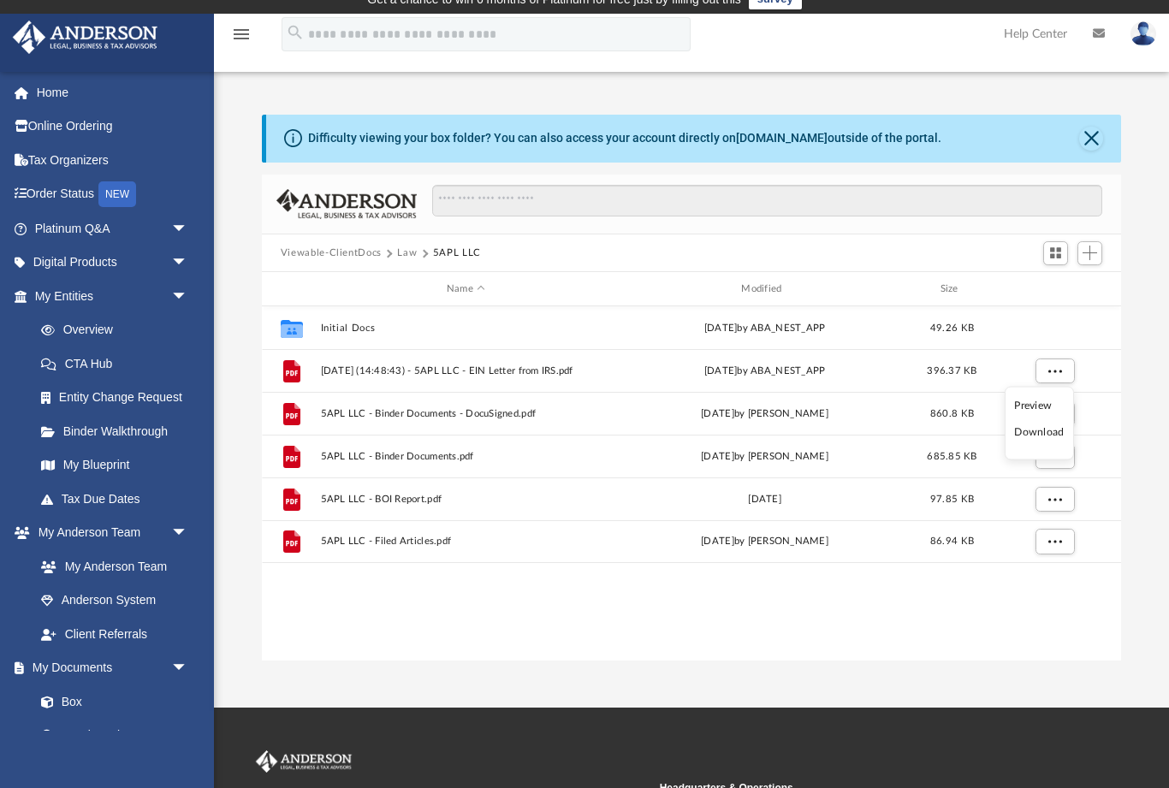
click at [1023, 402] on li "Preview" at bounding box center [1039, 405] width 50 height 18
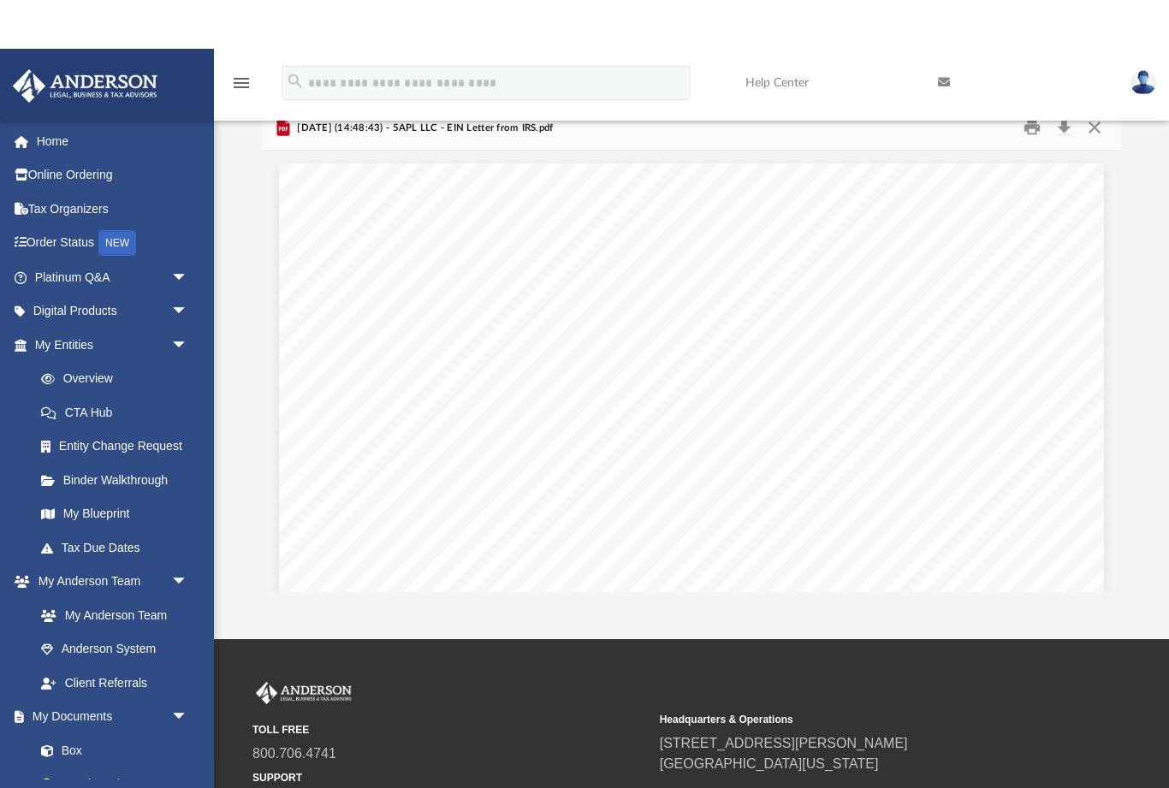
scroll to position [0, 0]
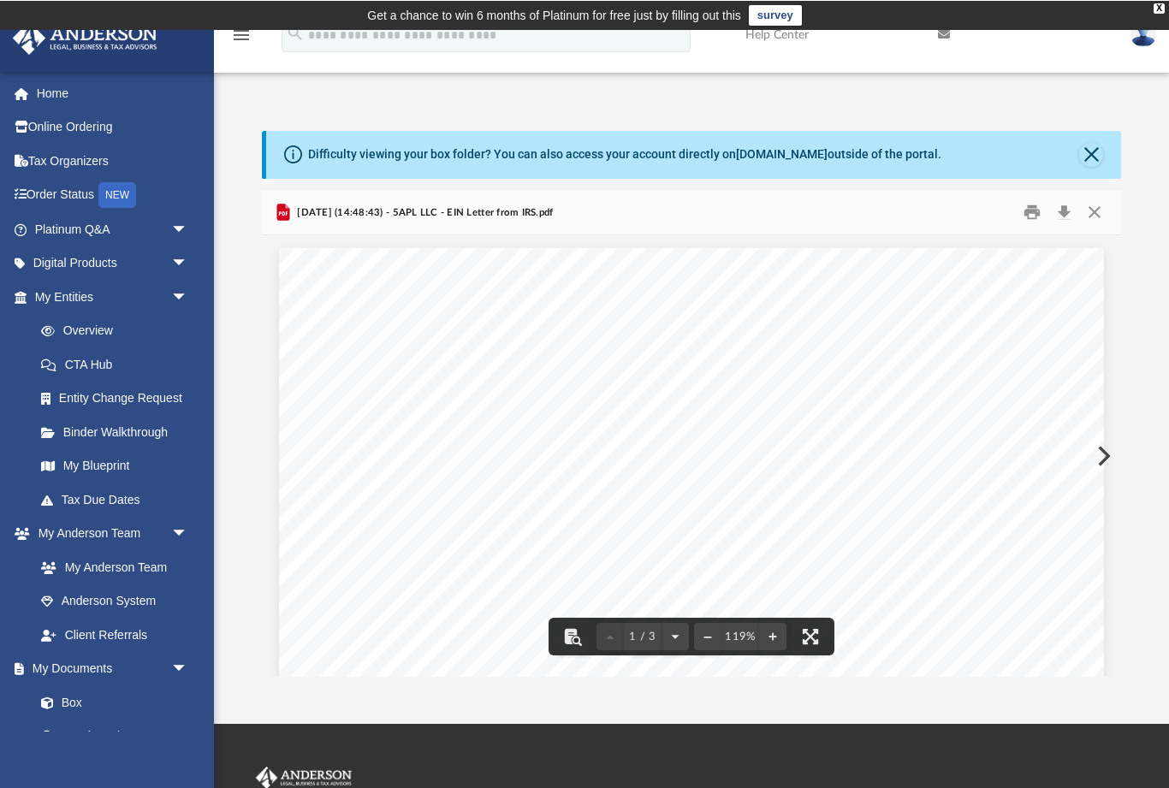
click at [1085, 298] on div "Page 1" at bounding box center [691, 784] width 825 height 1074
click at [1102, 456] on div "Page 1" at bounding box center [691, 784] width 825 height 1074
click at [1096, 447] on div "Page 1" at bounding box center [691, 784] width 825 height 1074
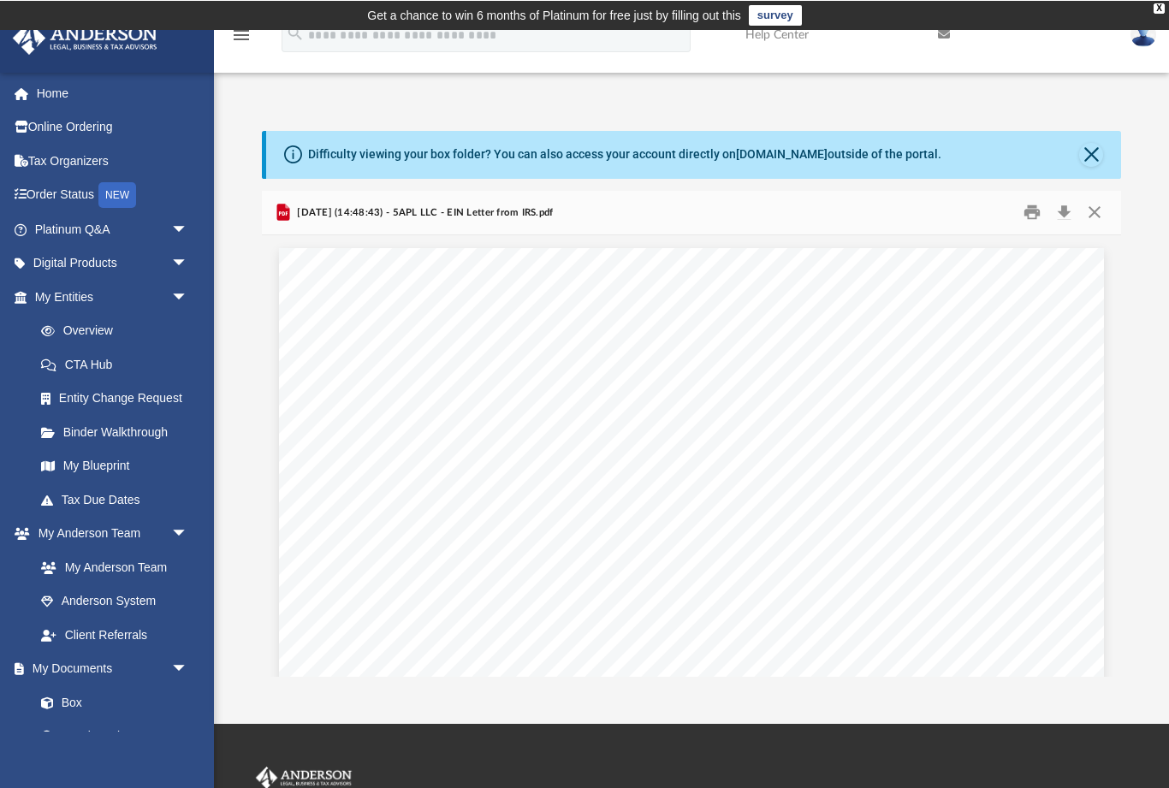
click at [1086, 215] on button "Close" at bounding box center [1094, 212] width 31 height 27
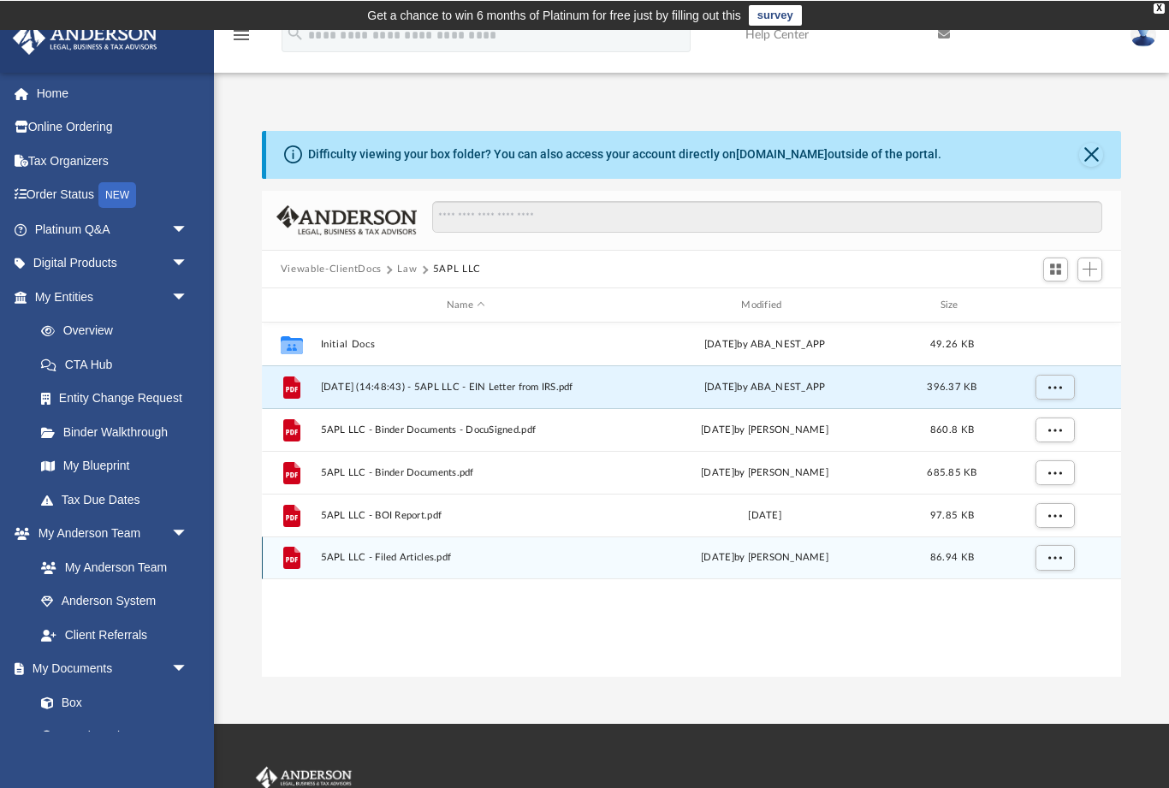
click at [1050, 555] on span "More options" at bounding box center [1055, 556] width 14 height 9
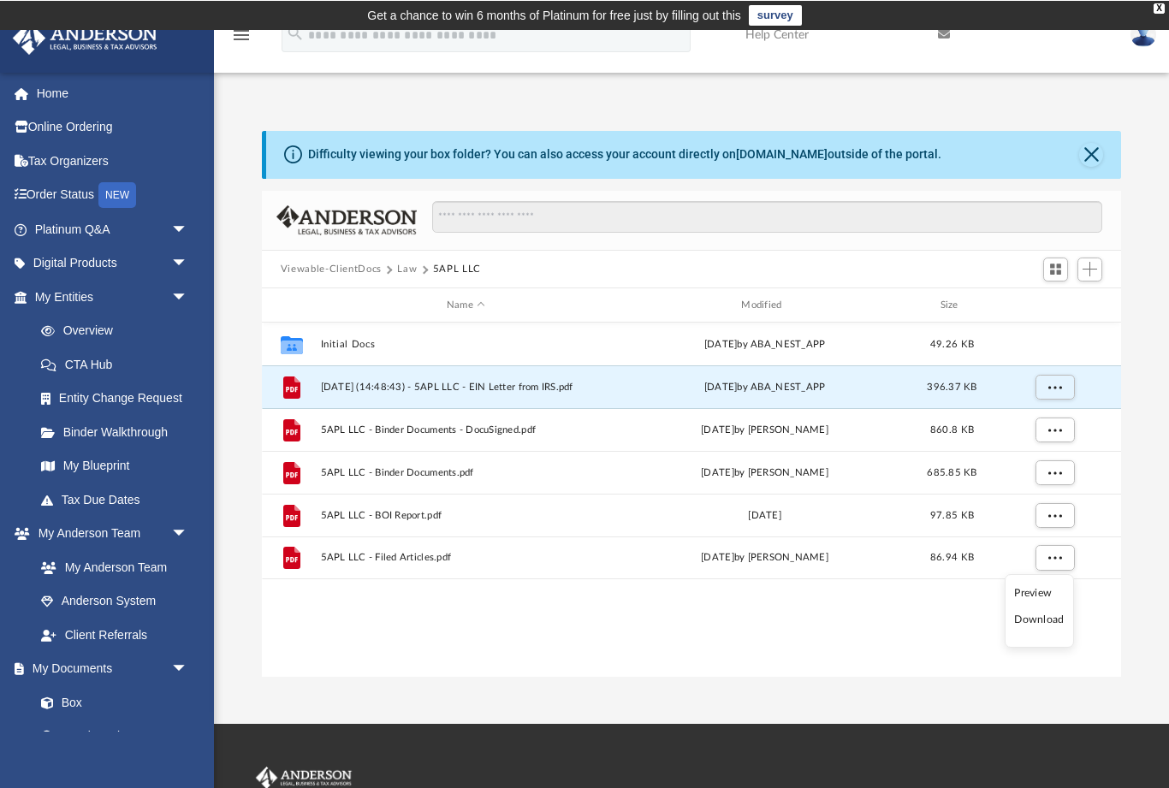
click at [1028, 591] on li "Preview" at bounding box center [1039, 593] width 50 height 18
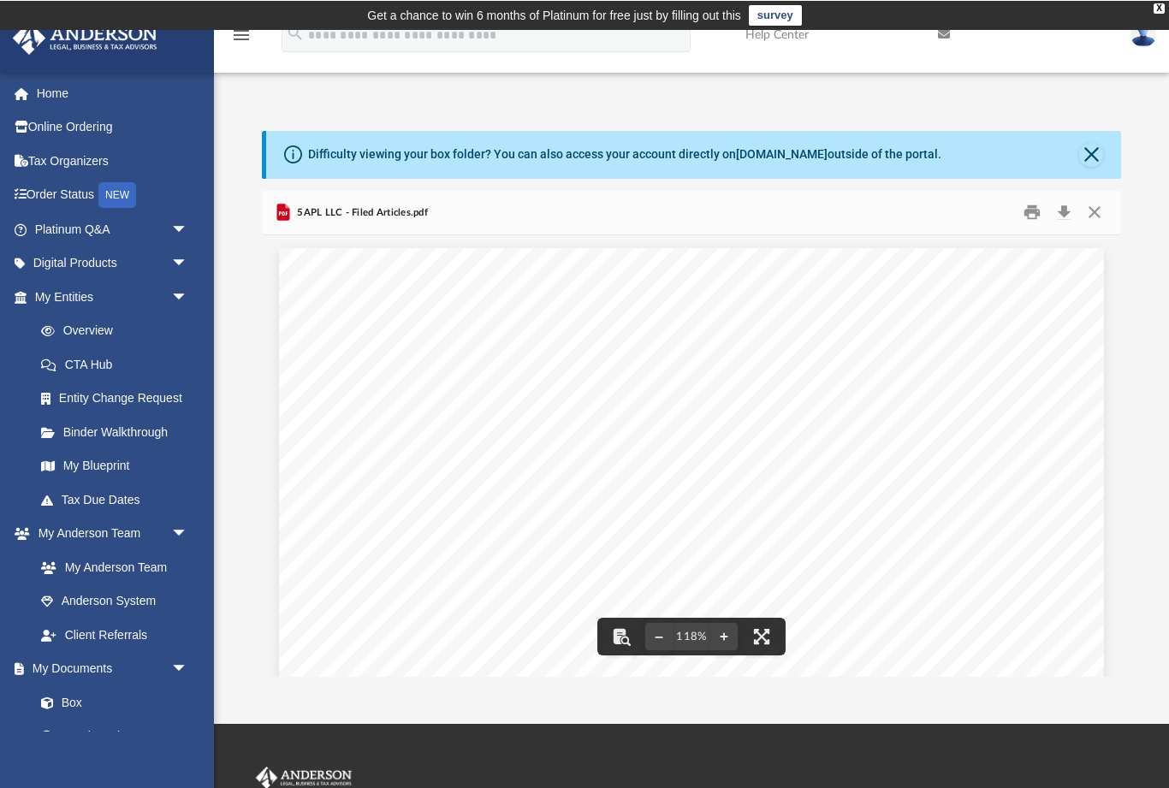
click at [1097, 204] on button "Close" at bounding box center [1094, 212] width 31 height 27
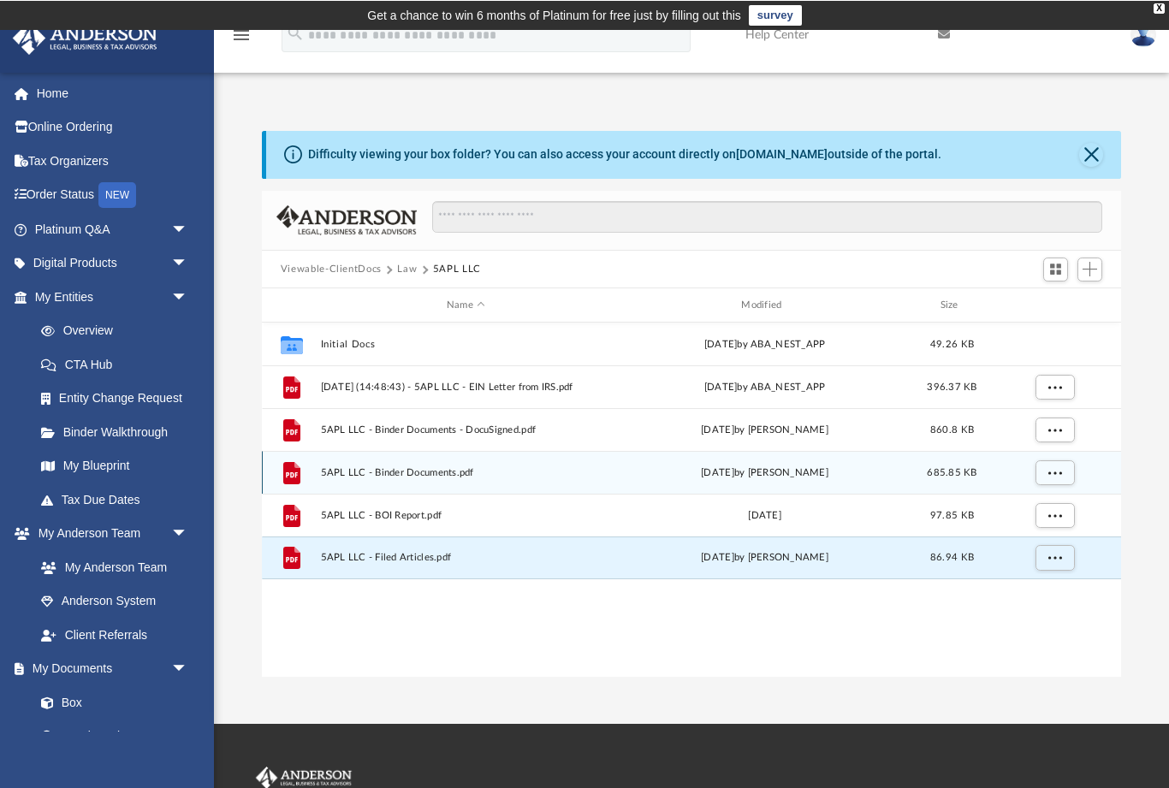
click at [1048, 472] on span "More options" at bounding box center [1055, 471] width 14 height 9
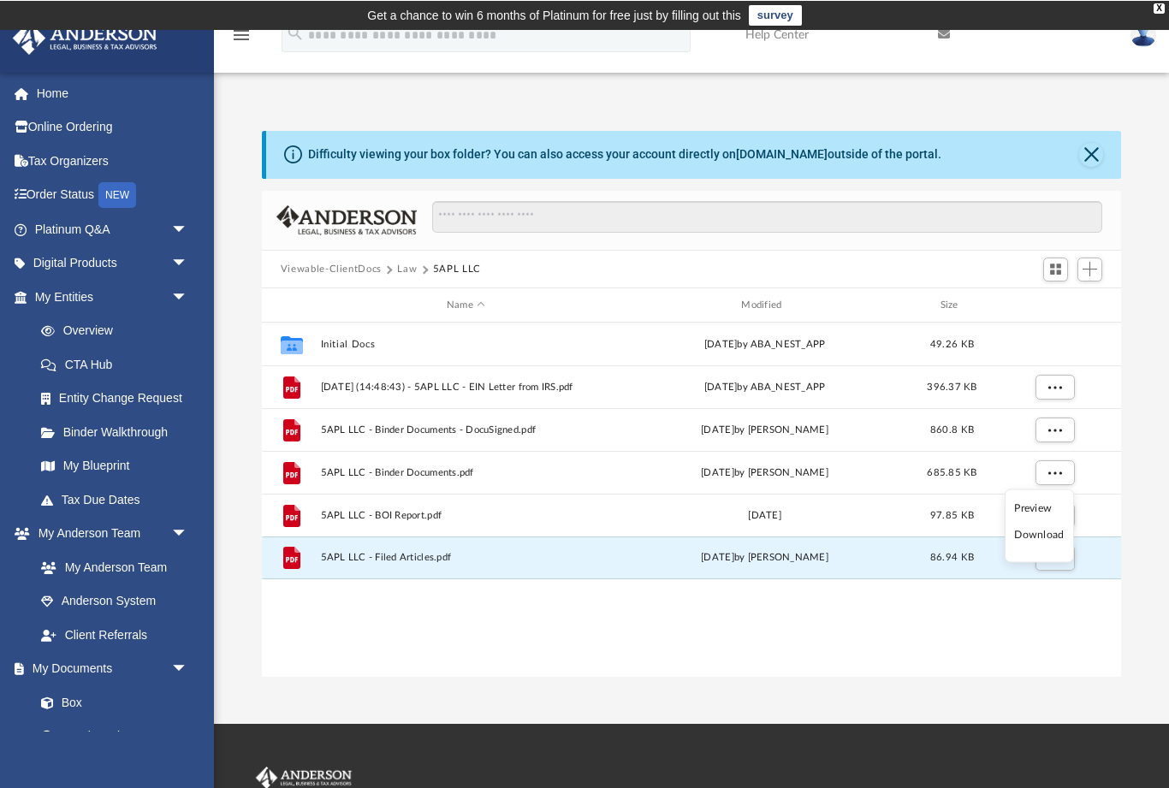
click at [1023, 502] on li "Preview" at bounding box center [1039, 507] width 50 height 18
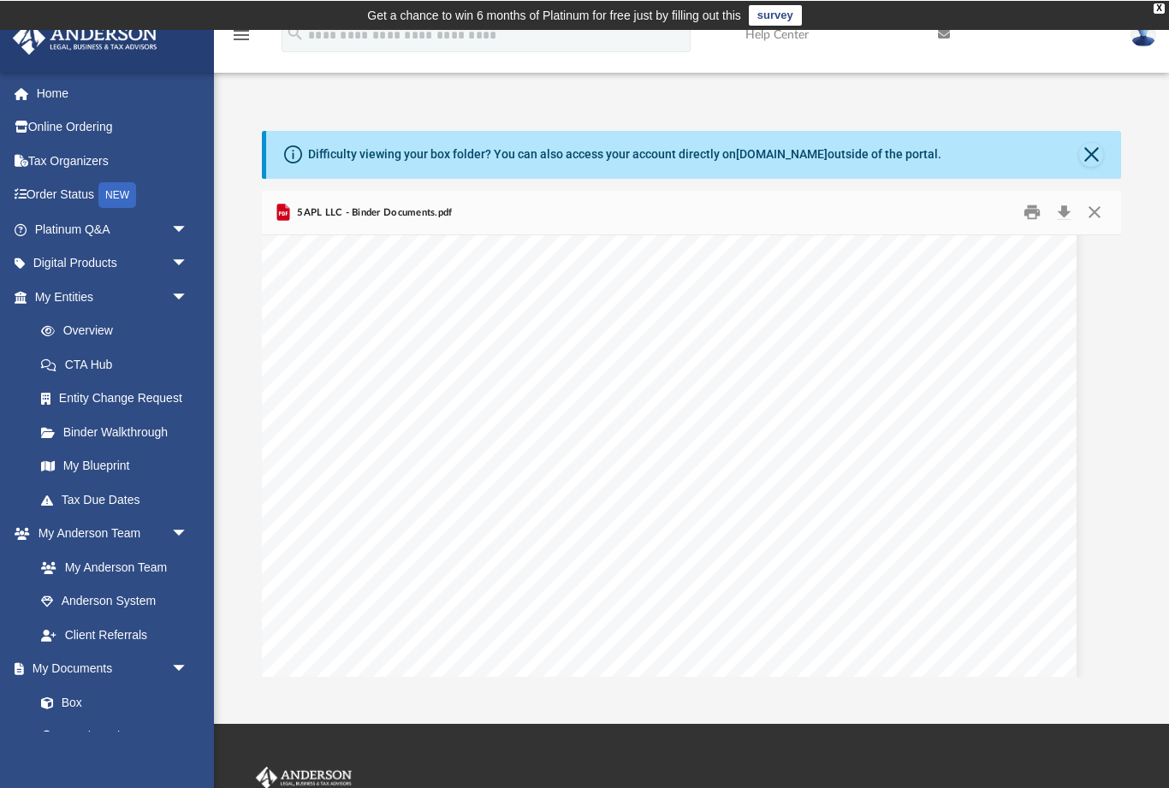
scroll to position [6758, 27]
click at [1090, 208] on button "Close" at bounding box center [1094, 212] width 31 height 27
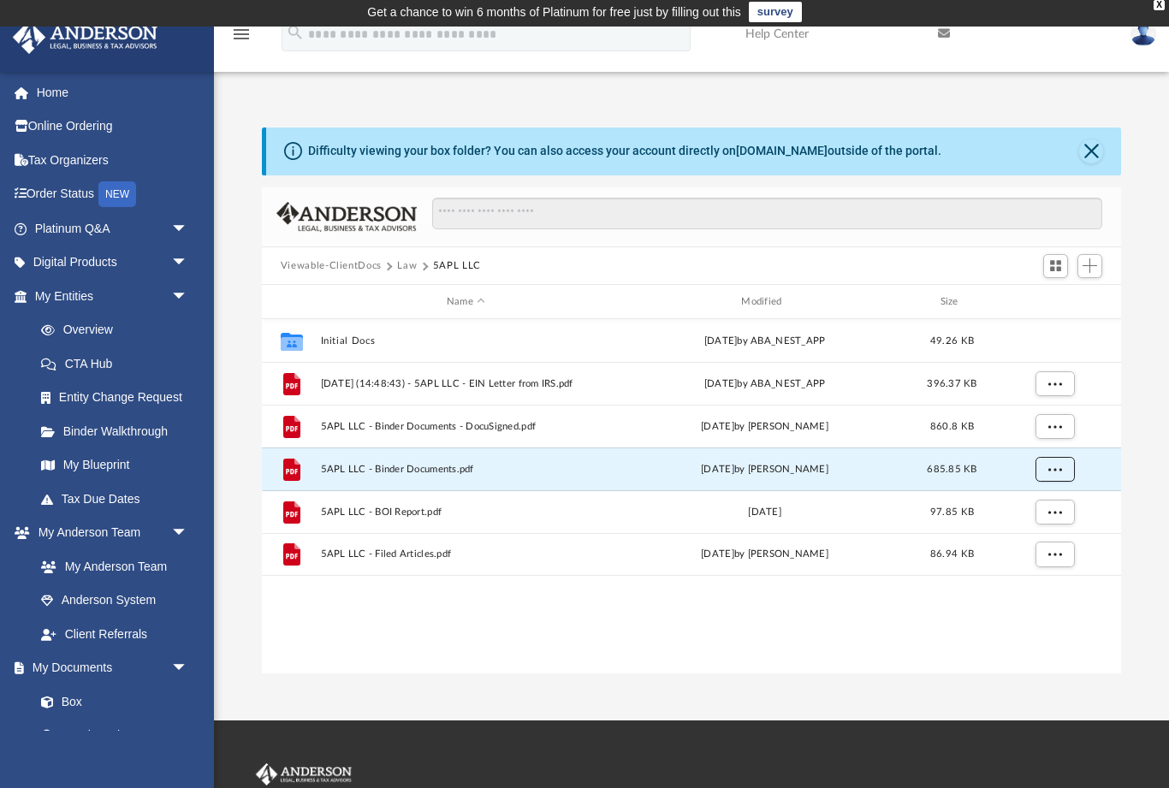
scroll to position [1, 0]
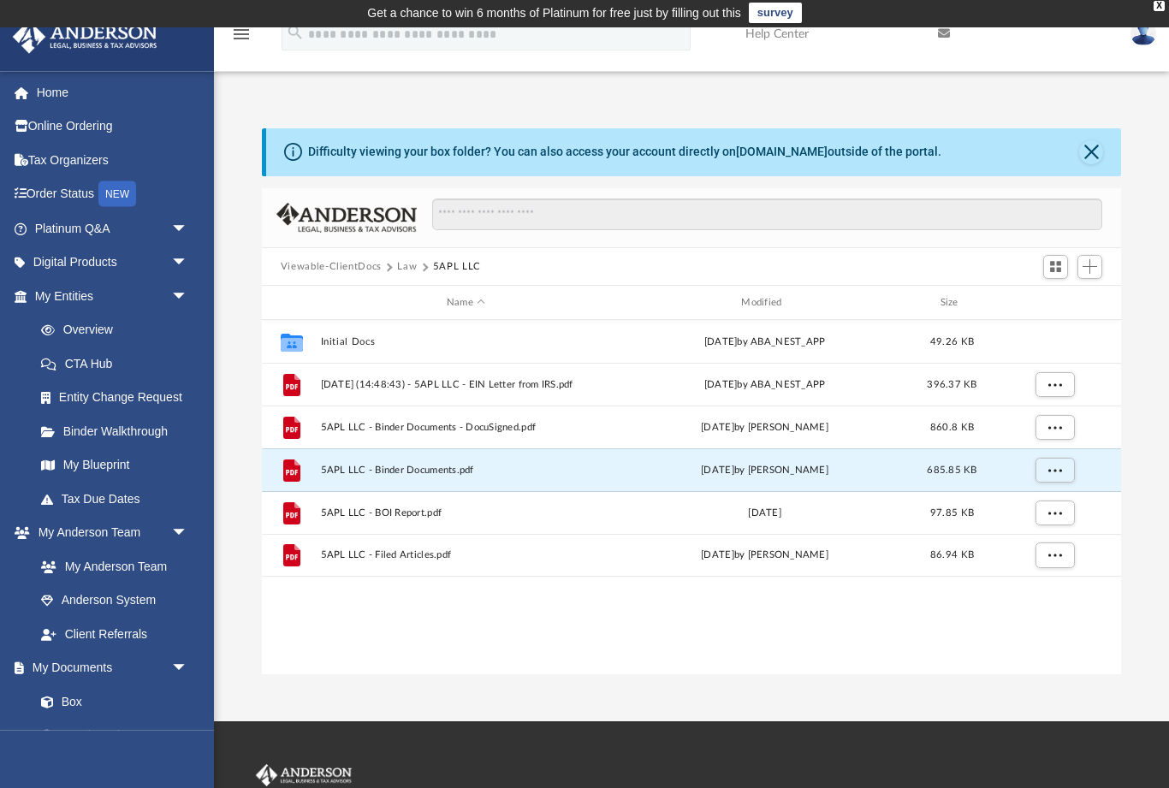
click at [171, 230] on span "arrow_drop_down" at bounding box center [188, 228] width 34 height 35
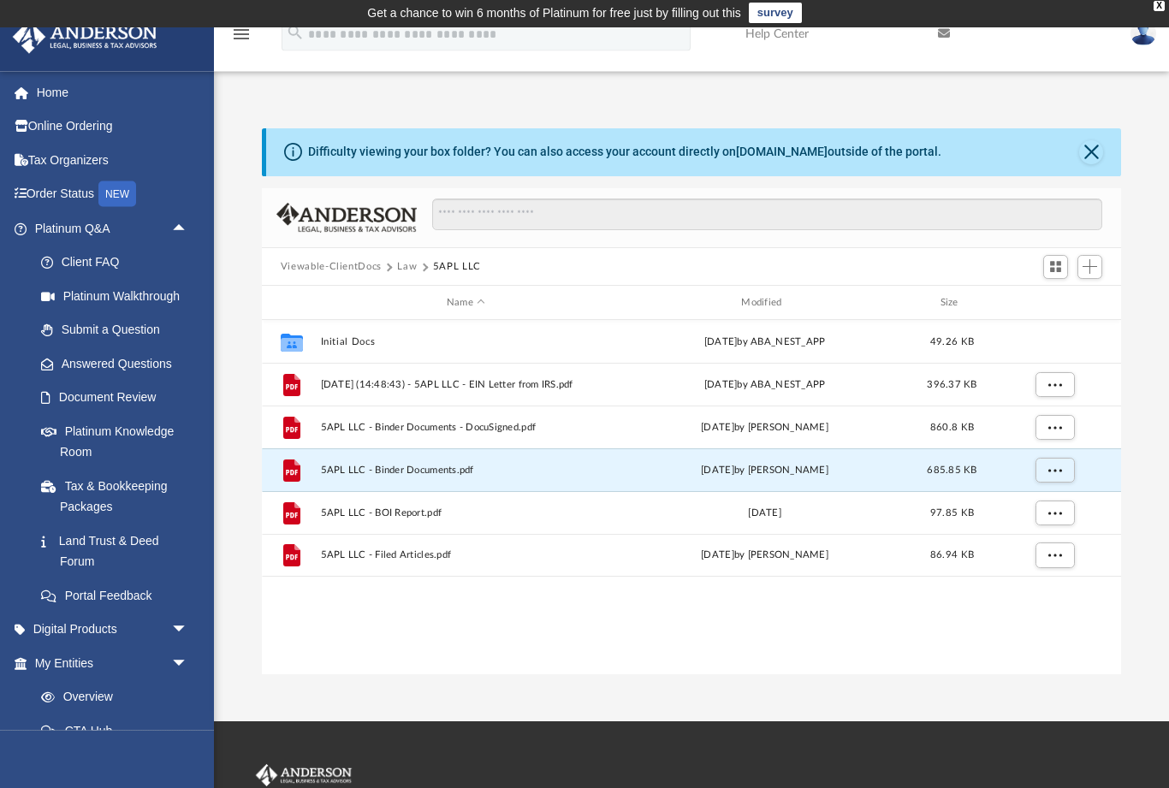
scroll to position [2, 0]
click at [138, 364] on link "Answered Questions" at bounding box center [119, 364] width 190 height 34
